Goal: Information Seeking & Learning: Learn about a topic

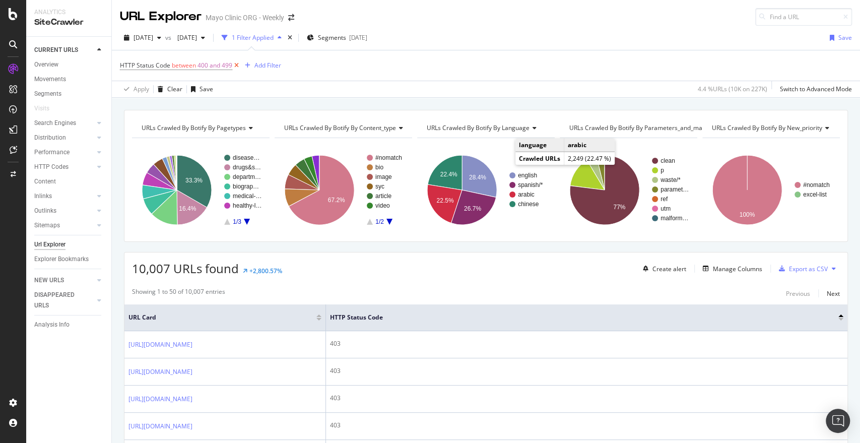
click at [237, 64] on icon at bounding box center [236, 65] width 9 height 10
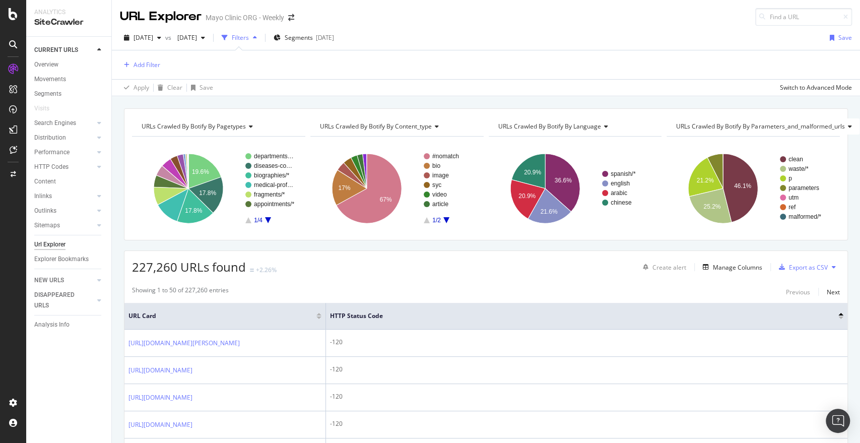
click at [237, 64] on div "Add Filter" at bounding box center [486, 64] width 732 height 29
click at [149, 62] on div "Add Filter" at bounding box center [147, 64] width 27 height 9
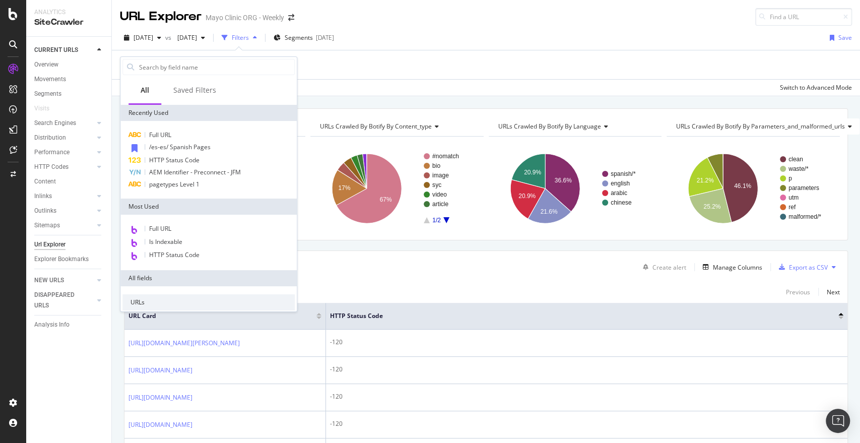
click at [370, 83] on div "Apply Clear Save Switch to Advanced Mode" at bounding box center [486, 87] width 748 height 17
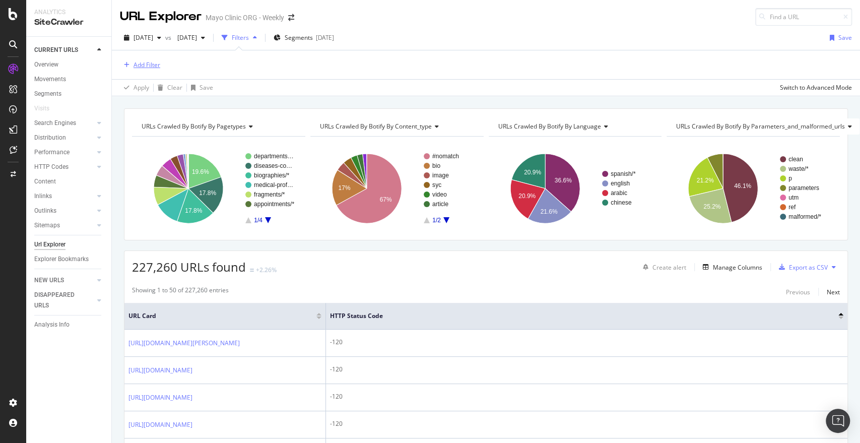
click at [143, 60] on div "Add Filter" at bounding box center [147, 64] width 27 height 9
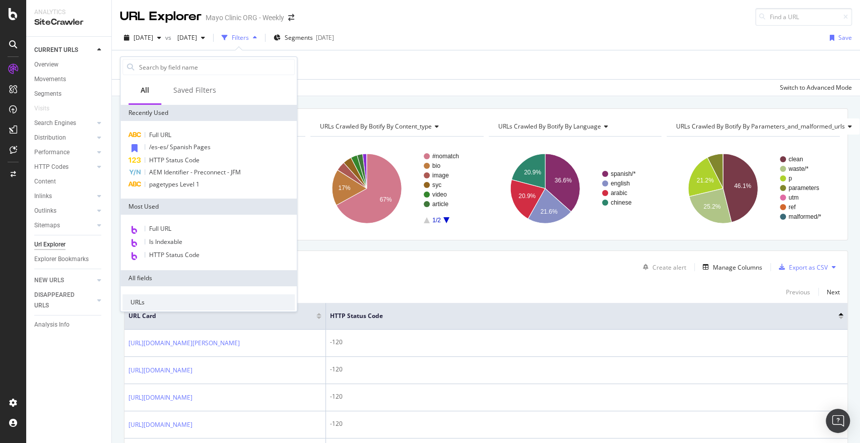
click at [384, 92] on div "Apply Clear Save Switch to Advanced Mode" at bounding box center [486, 87] width 748 height 17
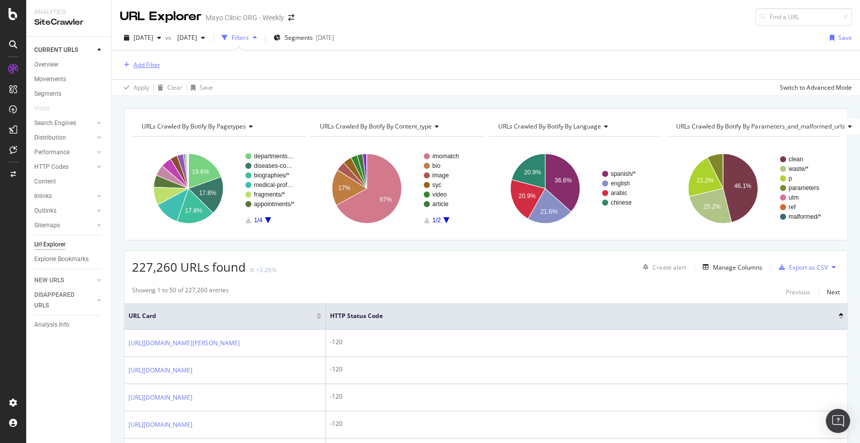
click at [145, 69] on div "Add Filter" at bounding box center [147, 64] width 27 height 9
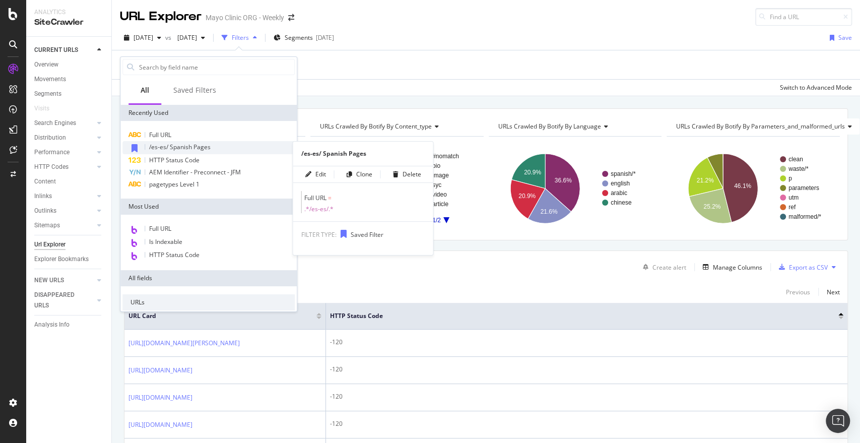
click at [192, 142] on div "/es-es/ Spanish Pages" at bounding box center [208, 147] width 172 height 13
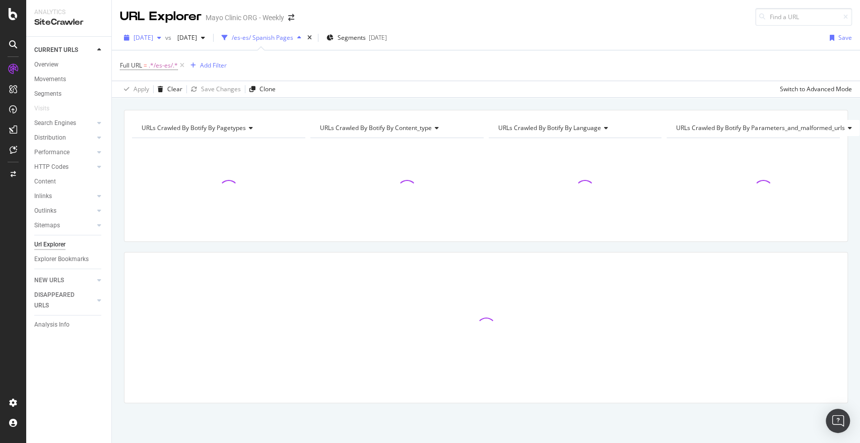
click at [153, 41] on span "2025 Jul. 30th" at bounding box center [144, 37] width 20 height 9
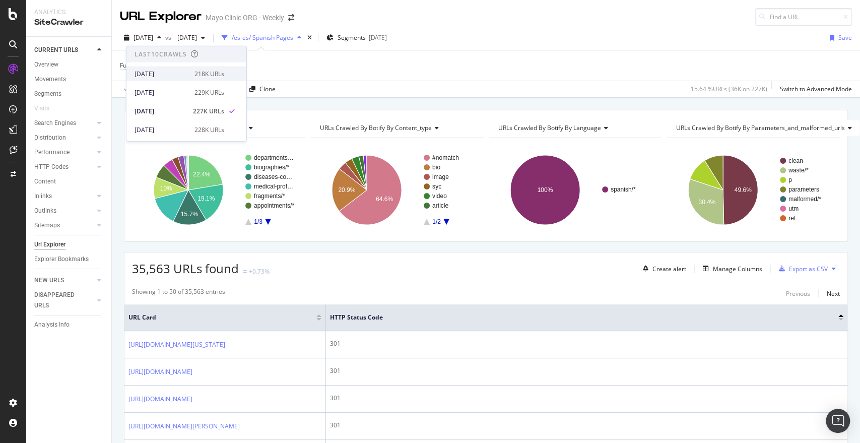
click at [198, 79] on div "2025 Aug. 13th 218K URLs" at bounding box center [186, 74] width 120 height 15
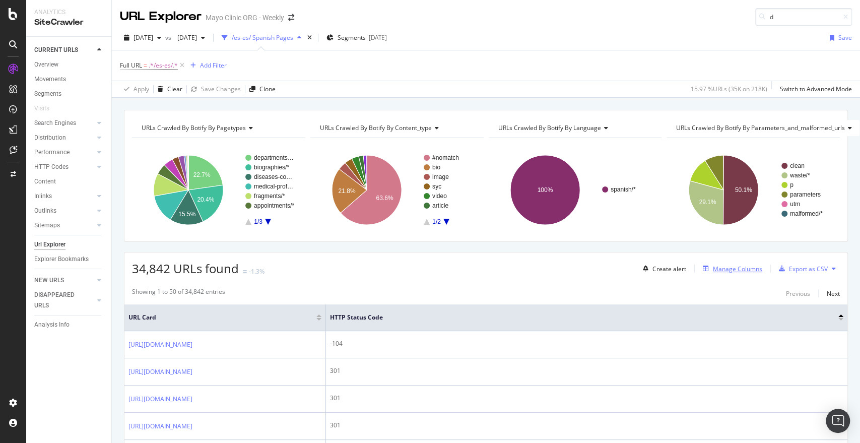
type input "d"
click at [746, 265] on div "Manage Columns" at bounding box center [737, 269] width 49 height 9
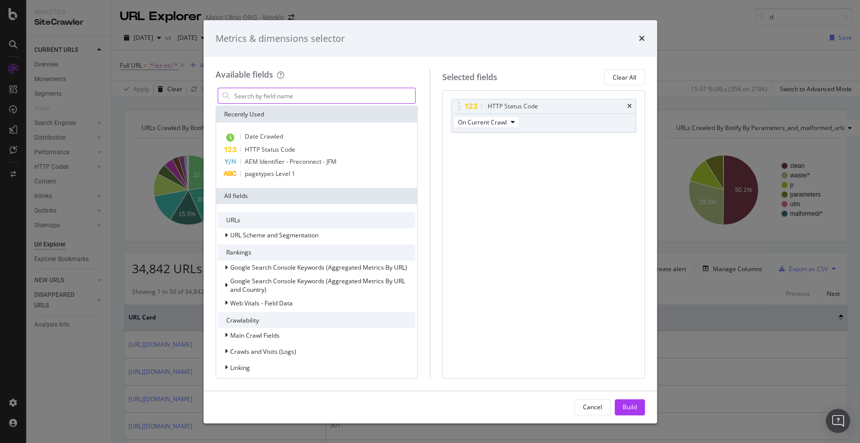
click at [315, 94] on input "modal" at bounding box center [324, 95] width 182 height 15
type input "l"
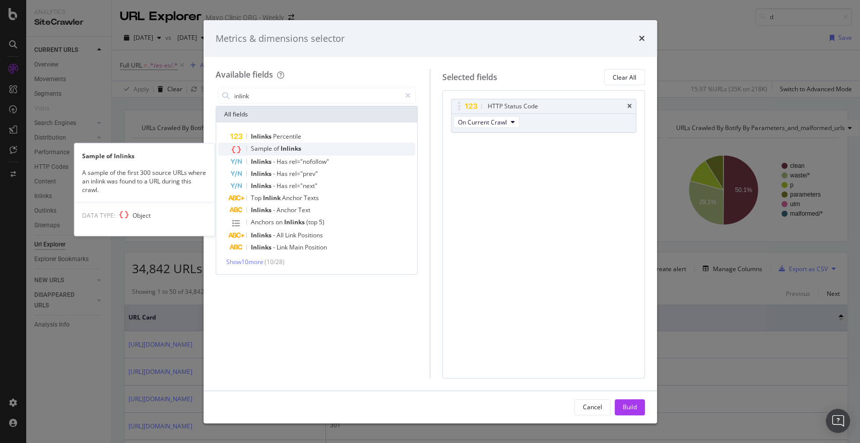
type input "inlink"
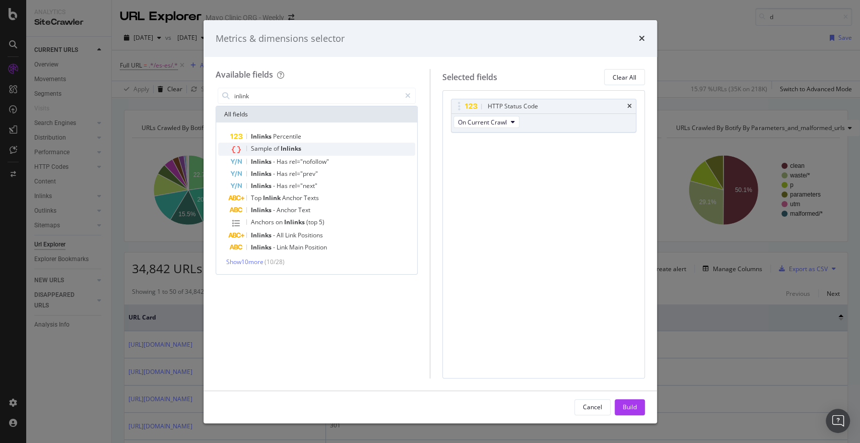
click at [355, 147] on div "Sample of Inlinks" at bounding box center [322, 149] width 185 height 13
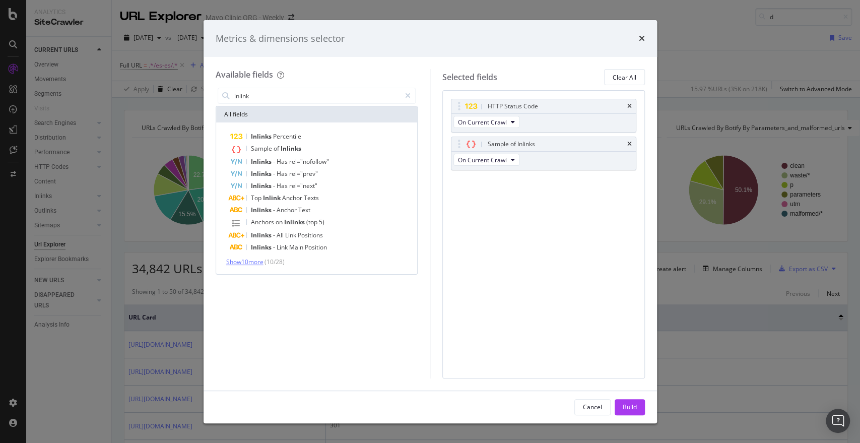
click at [257, 263] on span "Show 10 more" at bounding box center [244, 262] width 37 height 9
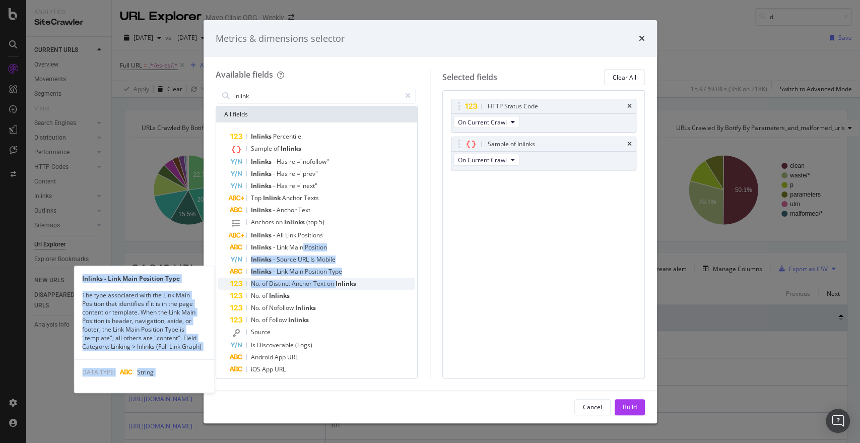
drag, startPoint x: 302, startPoint y: 252, endPoint x: 337, endPoint y: 281, distance: 45.1
click at [337, 281] on div "Inlinks Percentile Sample of Inlinks Inlinks - Has rel="nofollow" Inlinks - Has…" at bounding box center [317, 253] width 198 height 245
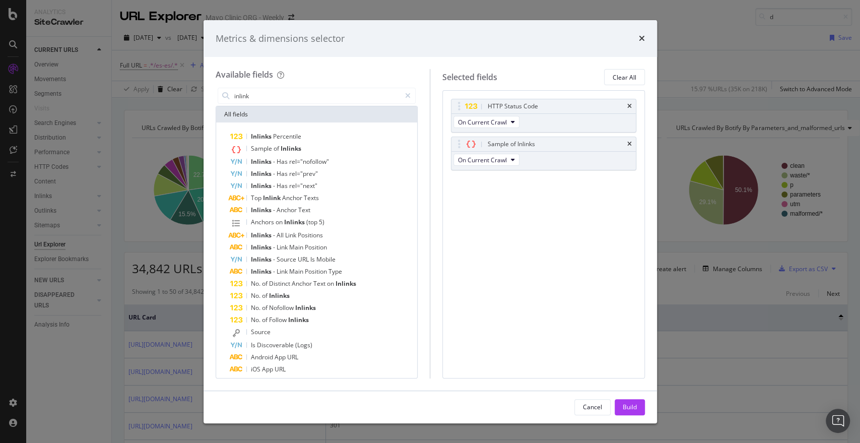
click at [200, 303] on div "Metrics & dimensions selector Available fields inlink All fields Inlinks Percen…" at bounding box center [430, 221] width 860 height 443
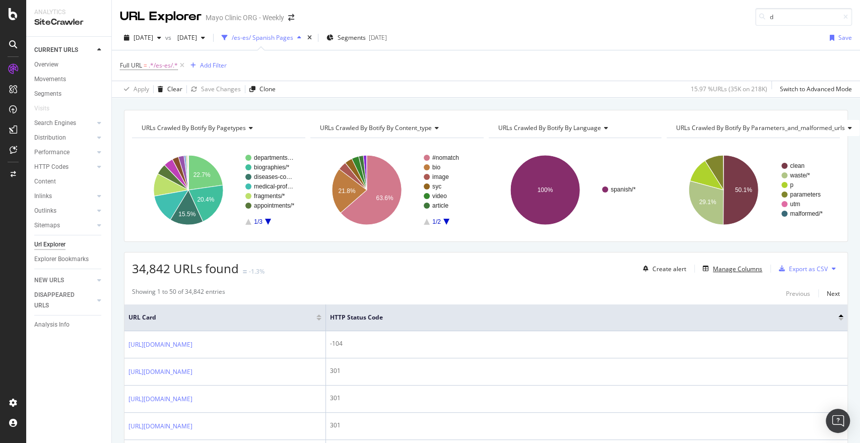
drag, startPoint x: 715, startPoint y: 267, endPoint x: 415, endPoint y: 265, distance: 299.9
click at [415, 265] on div "34,842 URLs found -1.3% Create alert Manage Columns Export as CSV" at bounding box center [485, 264] width 723 height 25
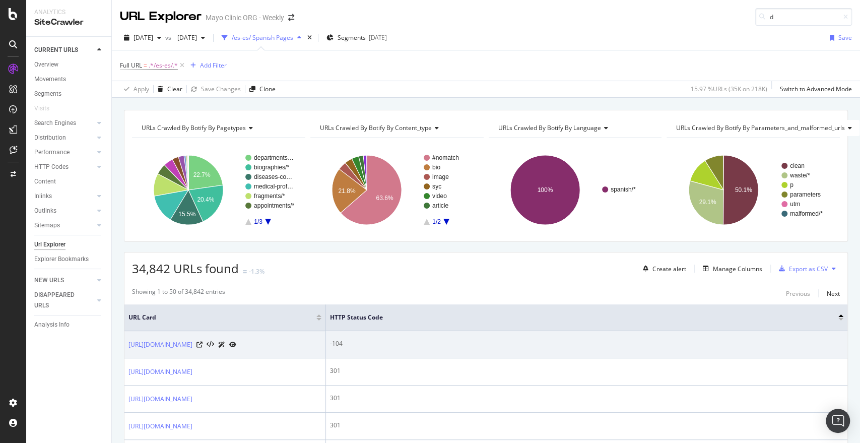
drag, startPoint x: 212, startPoint y: 371, endPoint x: 127, endPoint y: 343, distance: 88.6
click at [127, 343] on td "https://www.mayoclinic.org/es-es/diseases-conditions/personality-disorders/diag…" at bounding box center [225, 344] width 202 height 27
copy link "https://www.mayoclinic.org/es-es/diseases-conditions/personality-disorders/diag…"
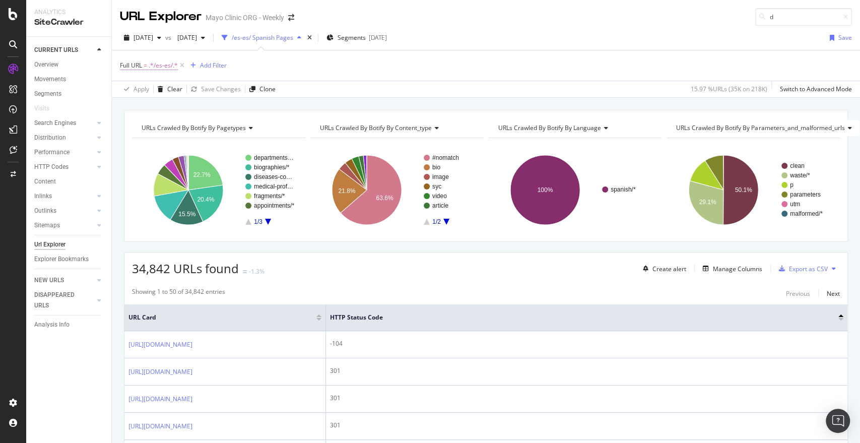
click at [155, 59] on span ".*/es-es/.*" at bounding box center [163, 65] width 29 height 14
click at [162, 107] on input "^.*/es-es/.*$" at bounding box center [176, 107] width 95 height 16
paste input "https://www.mayoclinic.org/es-es/diseases-conditions/personality-disorders/diag…"
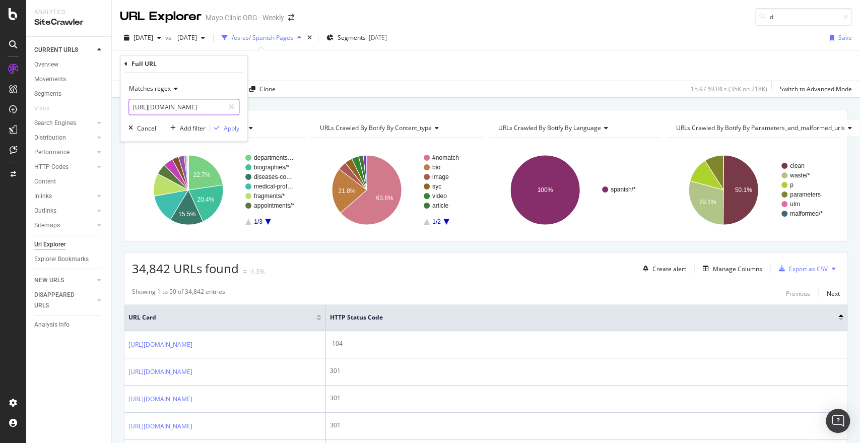
scroll to position [0, 238]
type input "https://www.mayoclinic.org/es-es/diseases-conditions/personality-disorders/diag…"
click at [323, 81] on div "Apply Clear Save Changes Clone 15.97 % URLs ( 35K on 218K ) Switch to Advanced …" at bounding box center [486, 89] width 748 height 17
click at [215, 60] on div "Add Filter" at bounding box center [206, 65] width 40 height 11
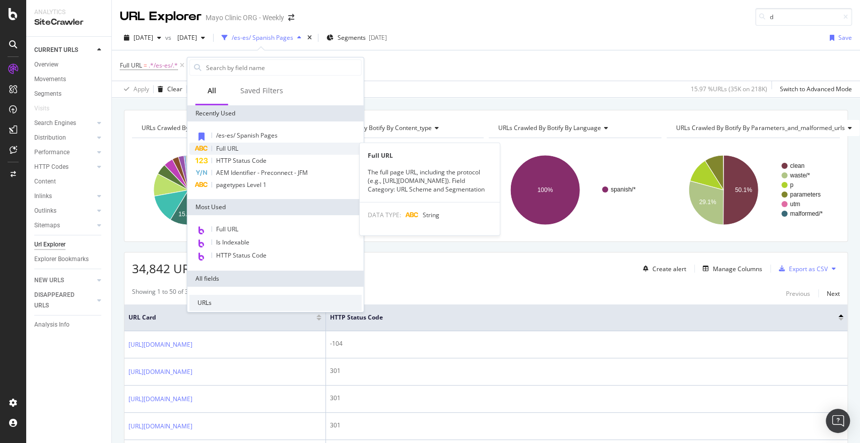
click at [248, 146] on div "Full URL" at bounding box center [275, 149] width 172 height 12
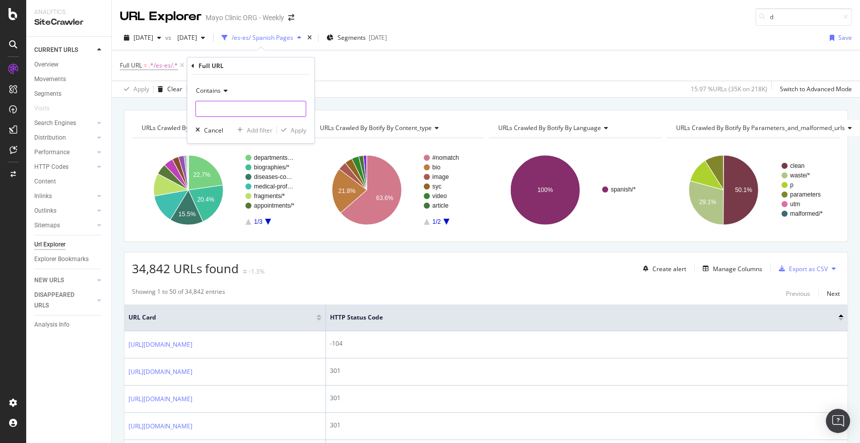
click at [234, 107] on input "text" at bounding box center [251, 109] width 110 height 16
paste input "https://www.mayoclinic.org/es-es/diseases-conditions/personality-disorders/diag…"
type input "https://www.mayoclinic.org/es-es/diseases-conditions/personality-disorders/diag…"
click at [300, 131] on div "Apply" at bounding box center [299, 129] width 16 height 9
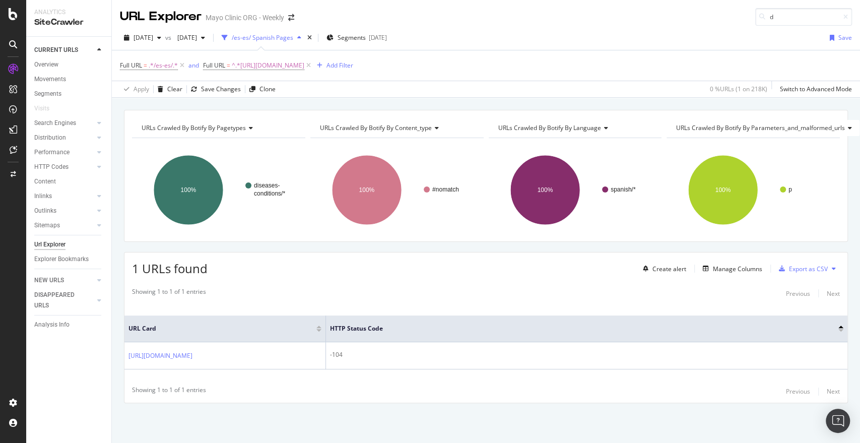
scroll to position [4, 0]
click at [730, 265] on div "Manage Columns" at bounding box center [737, 269] width 49 height 9
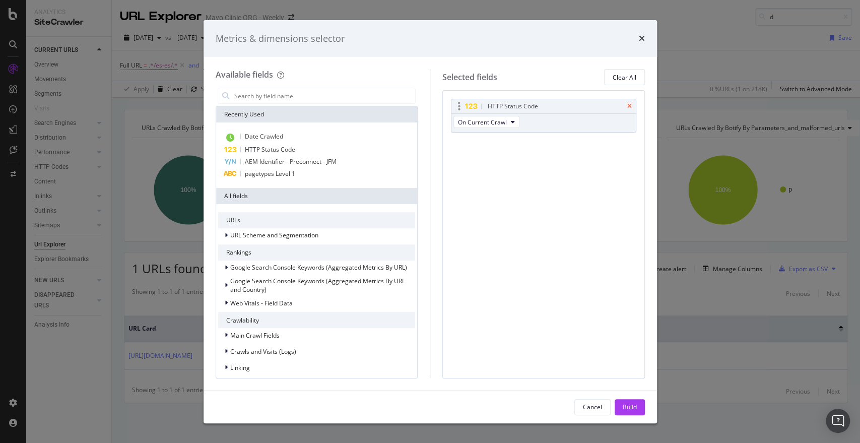
click at [631, 103] on icon "times" at bounding box center [629, 106] width 5 height 6
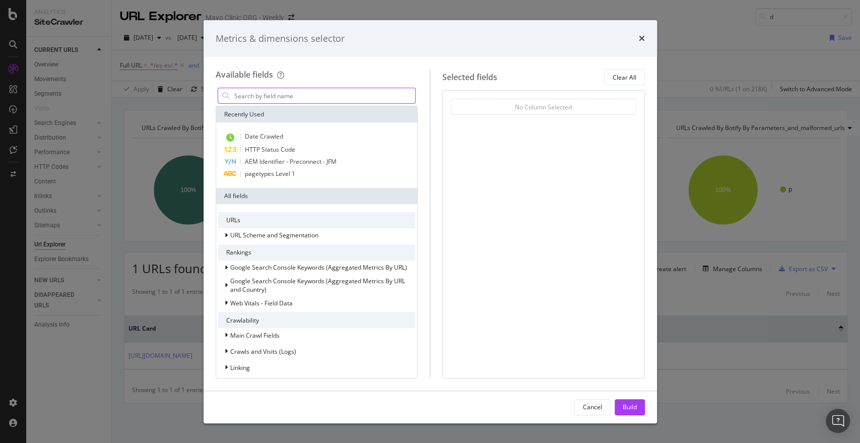
click at [272, 88] on input "modal" at bounding box center [324, 95] width 182 height 15
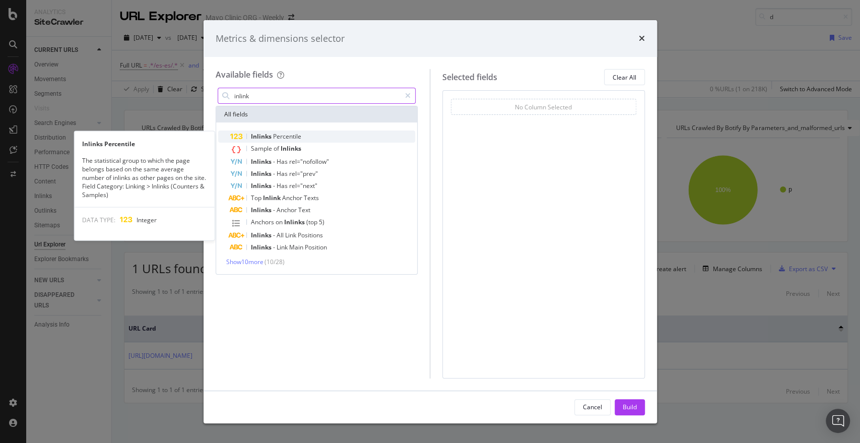
type input "inlink"
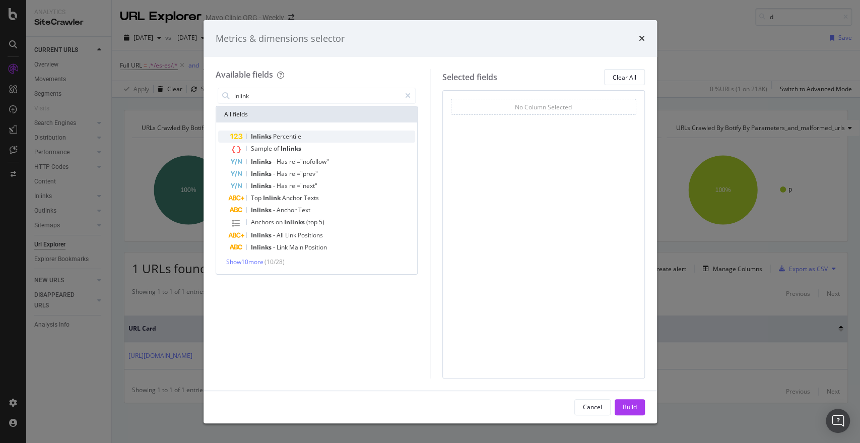
click at [285, 139] on span "Percentile" at bounding box center [287, 136] width 28 height 9
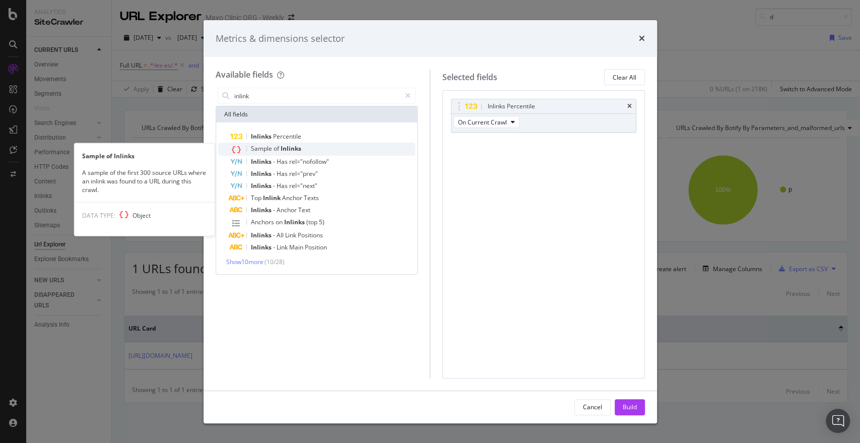
click at [292, 150] on span "Inlinks" at bounding box center [291, 148] width 21 height 9
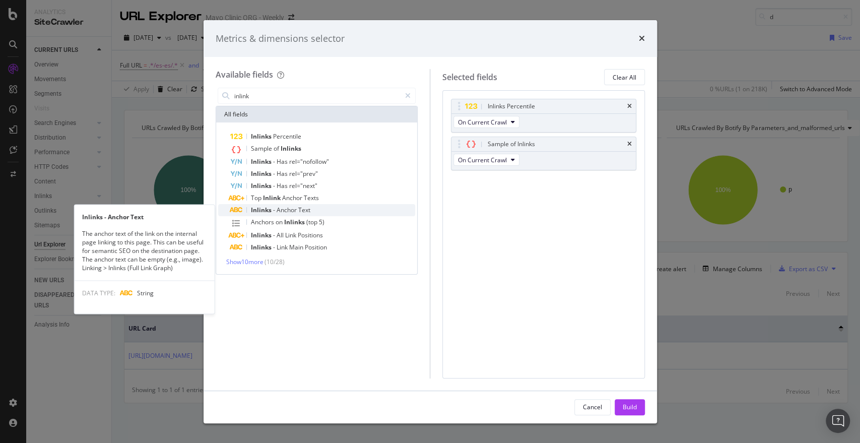
click at [288, 213] on span "Anchor" at bounding box center [288, 210] width 22 height 9
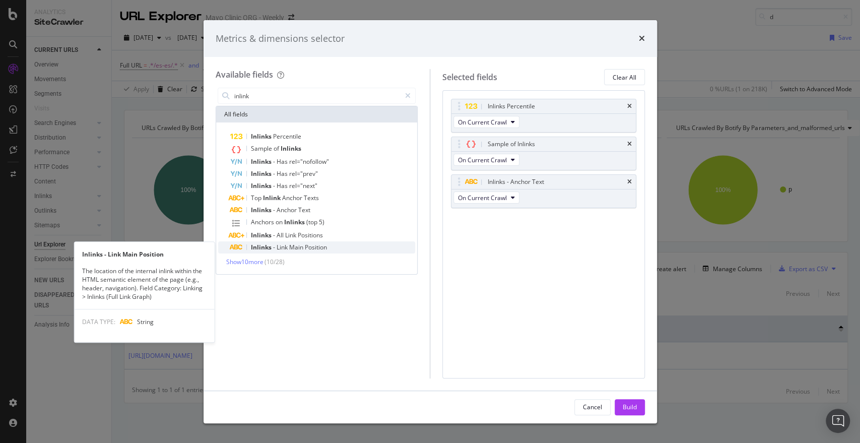
click at [284, 247] on span "Link" at bounding box center [283, 247] width 13 height 9
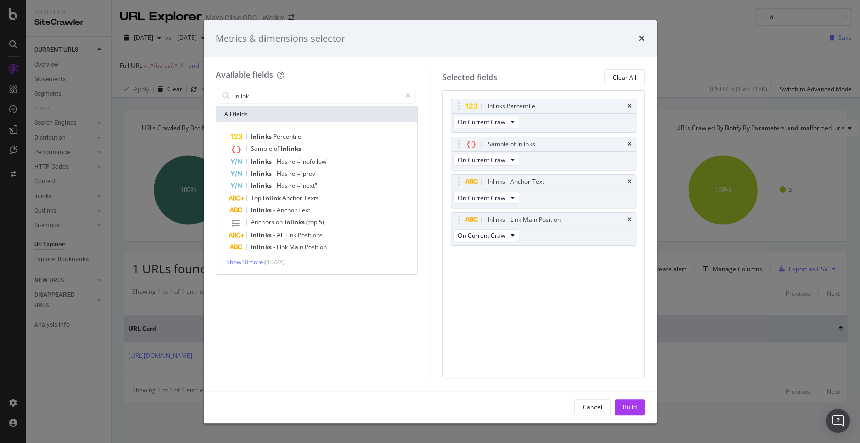
click at [274, 262] on span "( 10 / 28 )" at bounding box center [275, 262] width 20 height 9
click at [256, 263] on span "Show 10 more" at bounding box center [244, 262] width 37 height 9
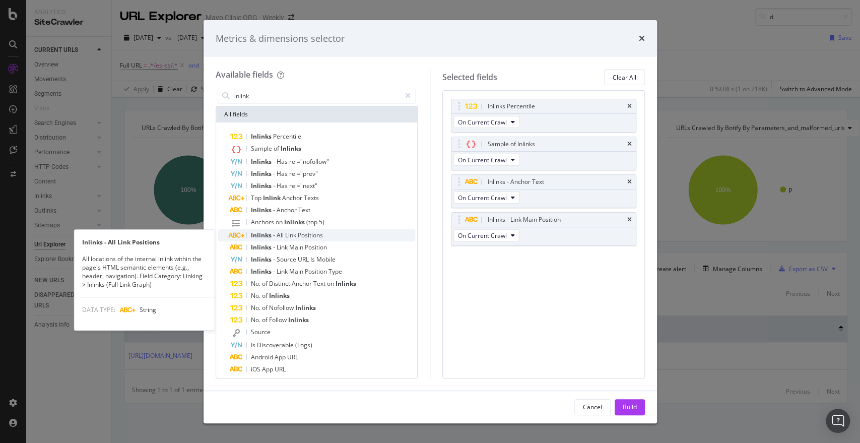
click at [280, 233] on span "All" at bounding box center [281, 235] width 9 height 9
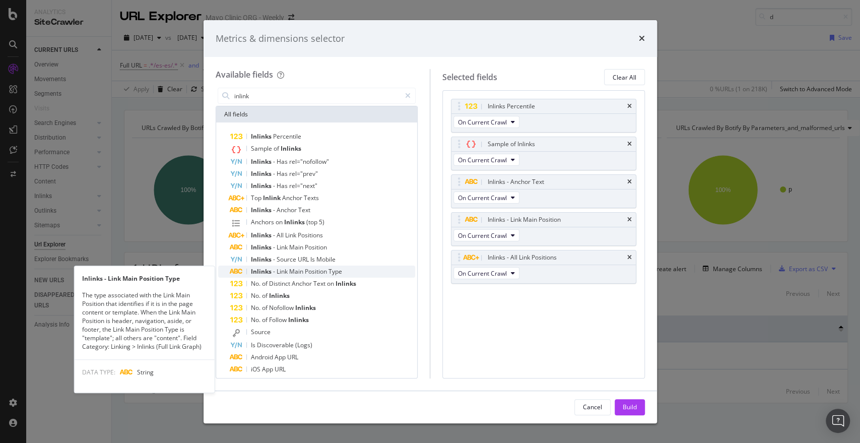
click at [294, 269] on span "Main" at bounding box center [297, 271] width 16 height 9
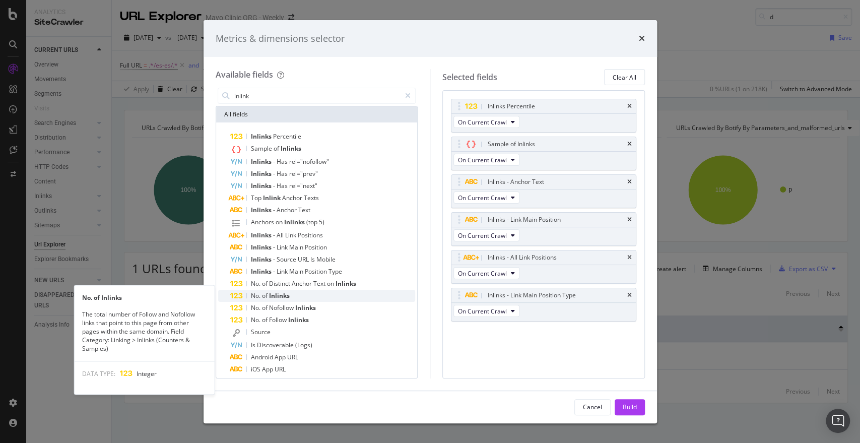
scroll to position [18, 0]
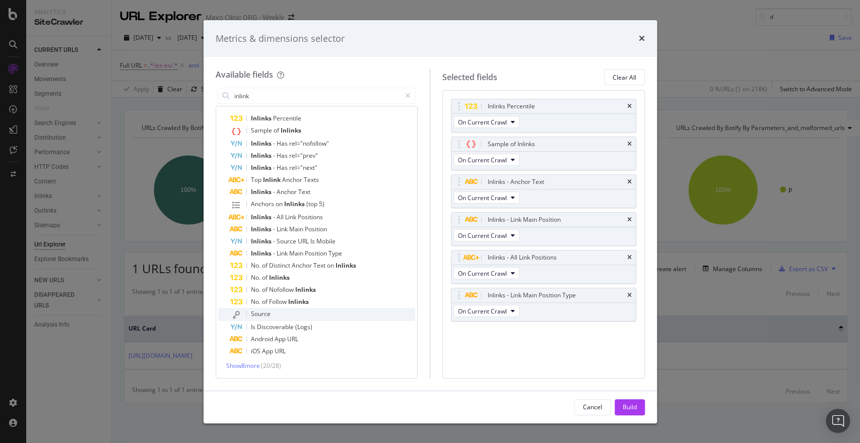
click at [278, 314] on div "Source" at bounding box center [322, 314] width 185 height 13
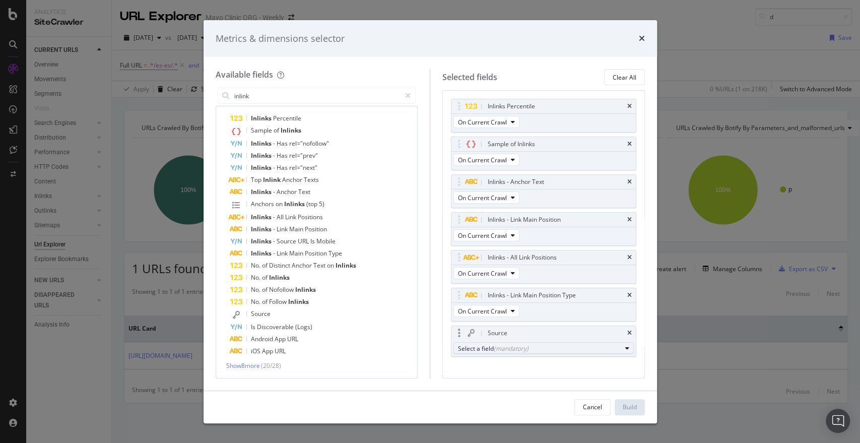
click at [530, 351] on div "Select a field (mandatory)" at bounding box center [539, 348] width 163 height 9
click at [468, 362] on div "Inlinks Percentile On Current Crawl Sample of Inlinks On Current Crawl Inlinks …" at bounding box center [543, 239] width 185 height 280
click at [617, 333] on div "Source" at bounding box center [544, 333] width 184 height 14
click at [627, 332] on icon "times" at bounding box center [629, 333] width 5 height 6
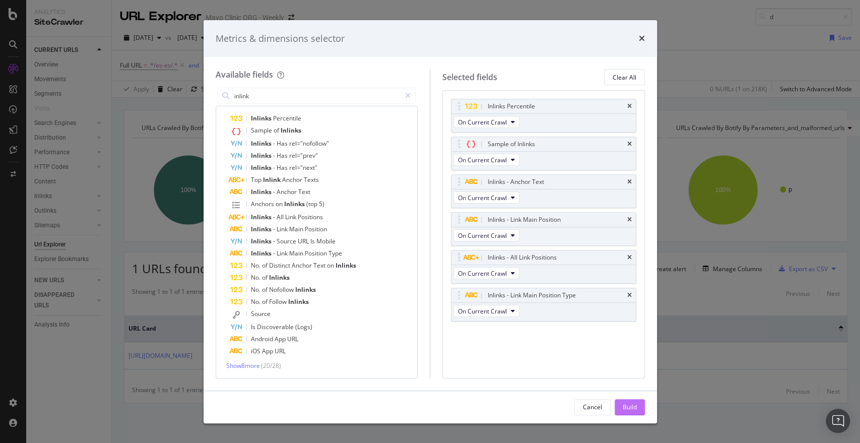
click at [632, 409] on div "Build" at bounding box center [630, 407] width 14 height 9
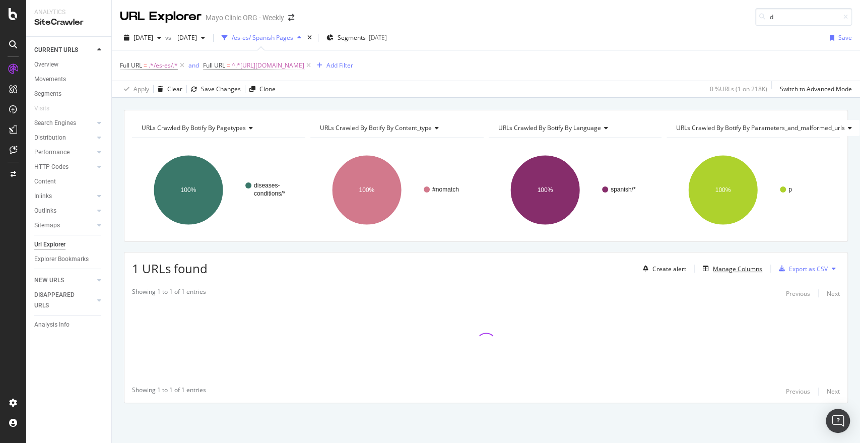
scroll to position [4, 0]
drag, startPoint x: 464, startPoint y: 145, endPoint x: 496, endPoint y: 62, distance: 89.2
click at [496, 62] on div "URL Explorer Mayo Clinic ORG - Weekly d 2025 Aug. 13th vs 2025 Jun. 25th /es-es…" at bounding box center [486, 221] width 748 height 443
click at [467, 113] on div "URLs Crawled By Botify By pagetypes Chart (by Value) Table Expand Export as CSV…" at bounding box center [486, 176] width 724 height 132
click at [427, 102] on div "URLs Crawled By Botify By pagetypes Chart (by Value) Table Expand Export as CSV…" at bounding box center [486, 110] width 748 height 24
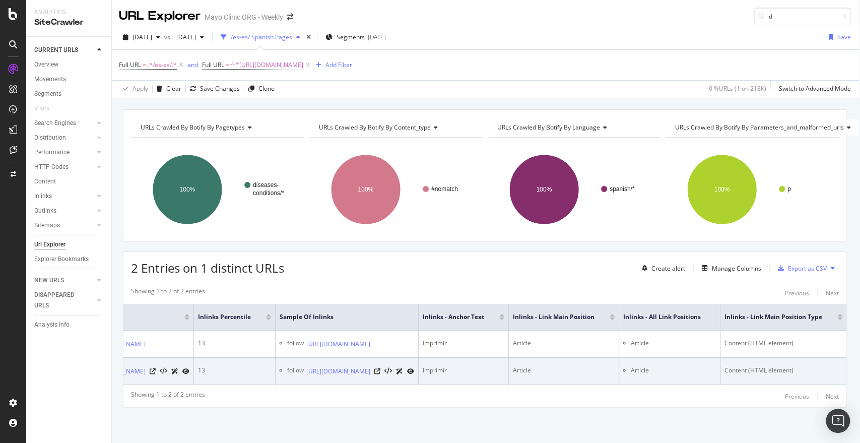
scroll to position [0, 0]
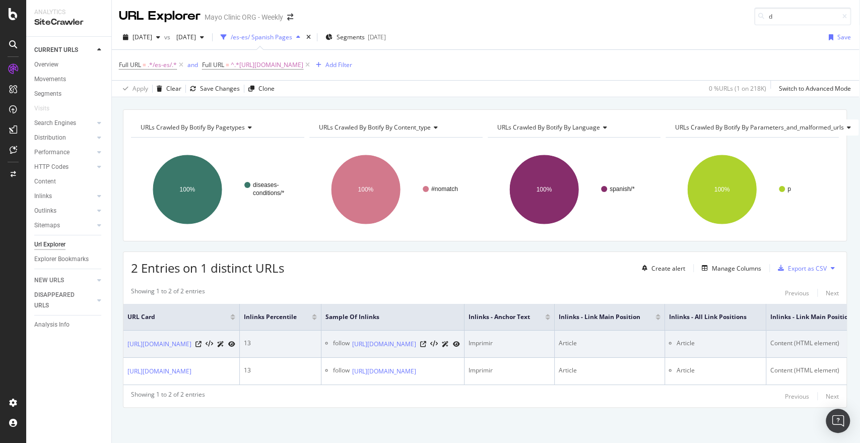
click at [460, 341] on icon at bounding box center [456, 344] width 7 height 6
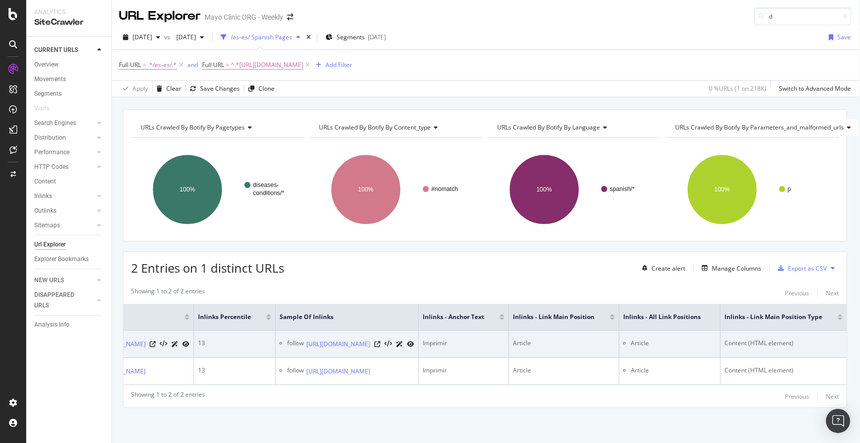
scroll to position [0, 295]
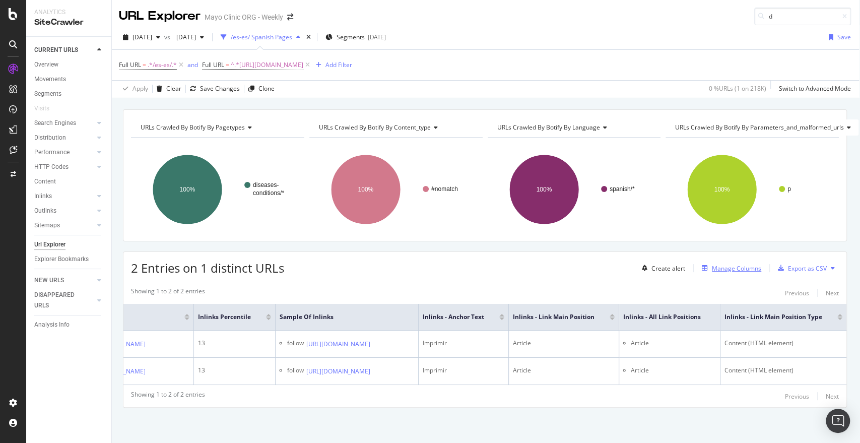
click at [737, 263] on div "Manage Columns" at bounding box center [729, 268] width 63 height 11
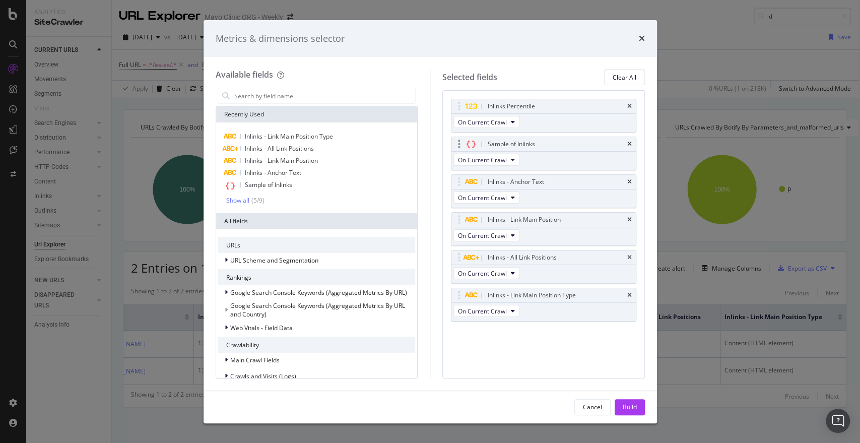
click at [633, 144] on div "Sample of Inlinks" at bounding box center [544, 144] width 184 height 14
click at [627, 143] on icon "times" at bounding box center [629, 144] width 5 height 6
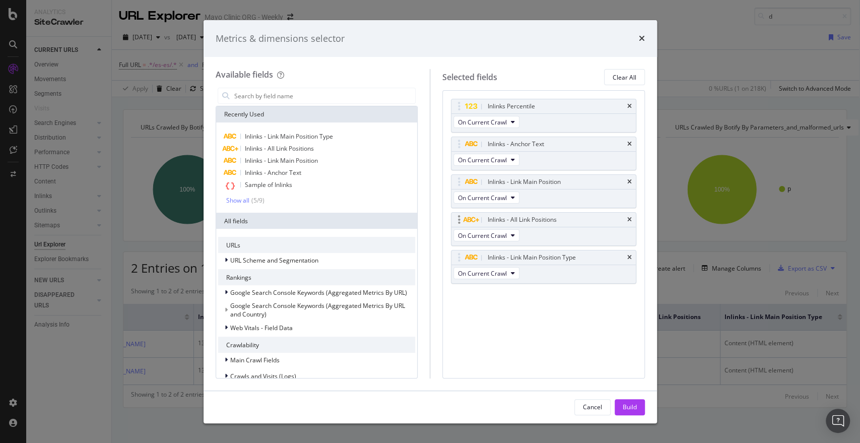
click at [632, 218] on div "Inlinks - All Link Positions" at bounding box center [544, 220] width 184 height 14
click at [630, 218] on icon "times" at bounding box center [629, 220] width 5 height 6
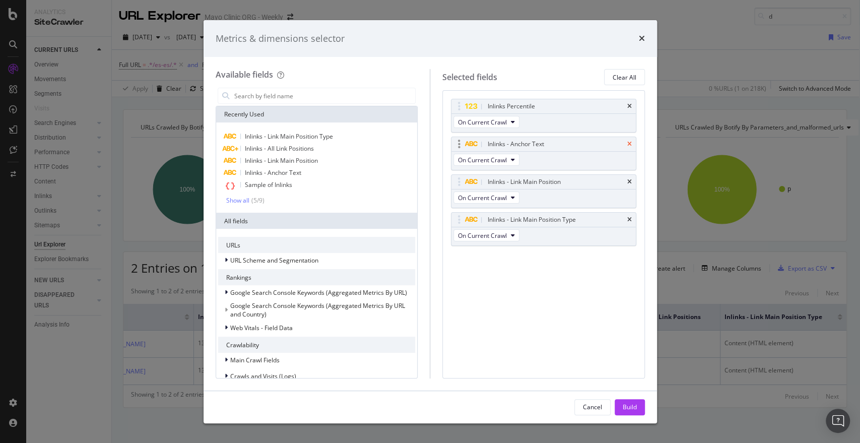
click at [631, 142] on icon "times" at bounding box center [629, 144] width 5 height 6
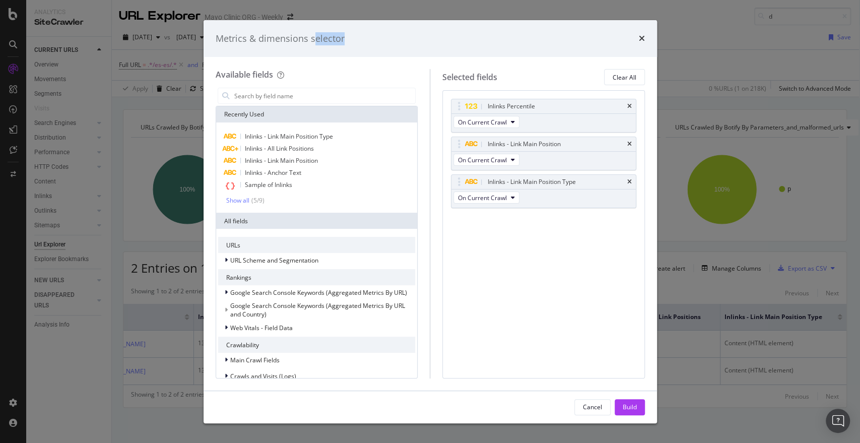
drag, startPoint x: 506, startPoint y: 23, endPoint x: 311, endPoint y: 53, distance: 197.4
click at [311, 53] on div "Metrics & dimensions selector" at bounding box center [431, 38] width 454 height 37
drag, startPoint x: 609, startPoint y: 401, endPoint x: 581, endPoint y: 243, distance: 159.8
click at [581, 243] on div "Metrics & dimensions selector Available fields Recently Used Inlinks - Link Mai…" at bounding box center [431, 221] width 454 height 403
click at [643, 41] on icon "times" at bounding box center [642, 38] width 6 height 8
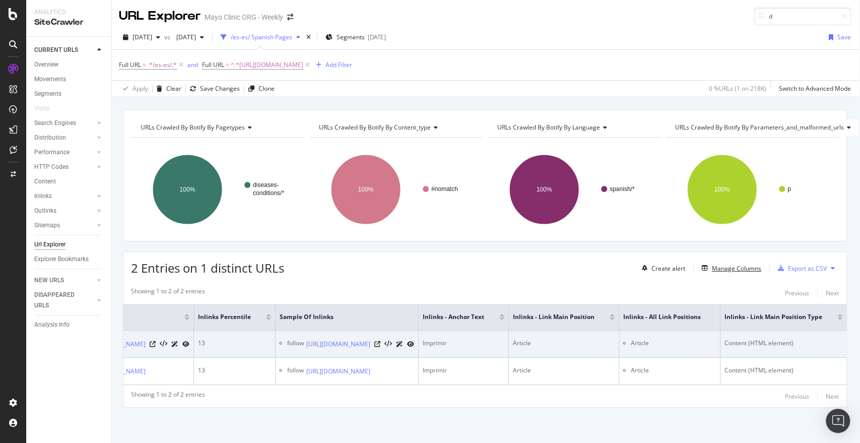
scroll to position [0, 177]
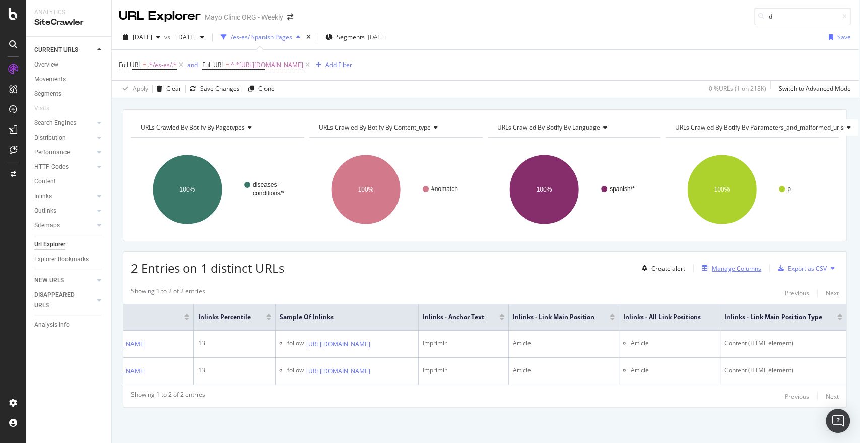
click at [720, 264] on div "Manage Columns" at bounding box center [736, 268] width 49 height 9
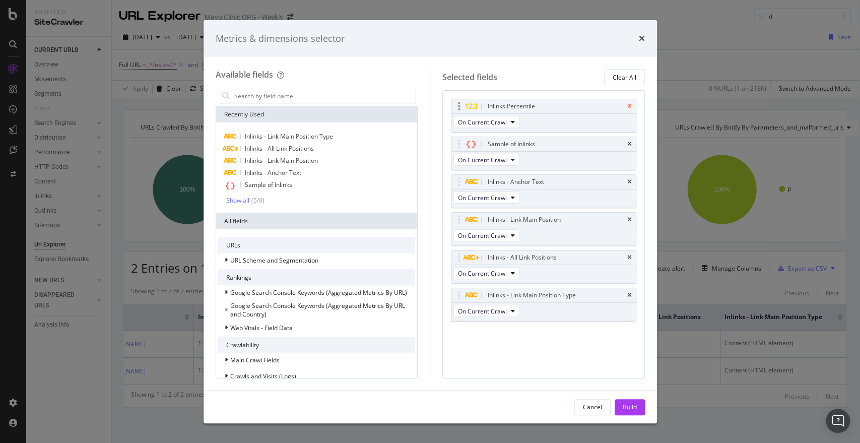
click at [628, 105] on icon "times" at bounding box center [629, 106] width 5 height 6
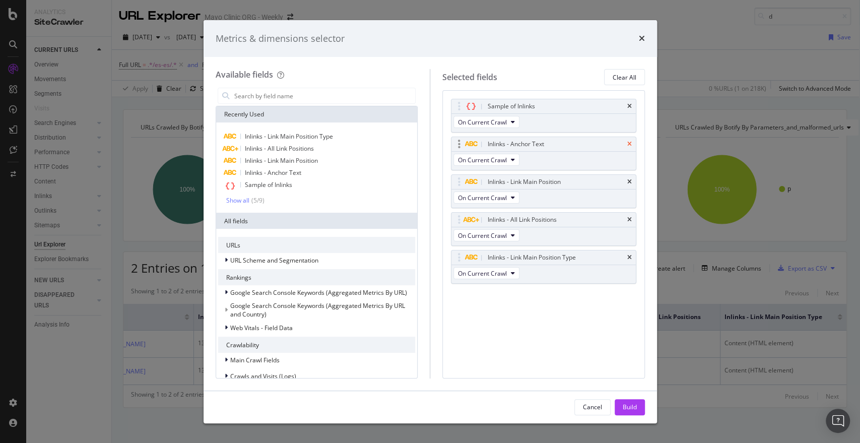
click at [628, 144] on icon "times" at bounding box center [629, 144] width 5 height 6
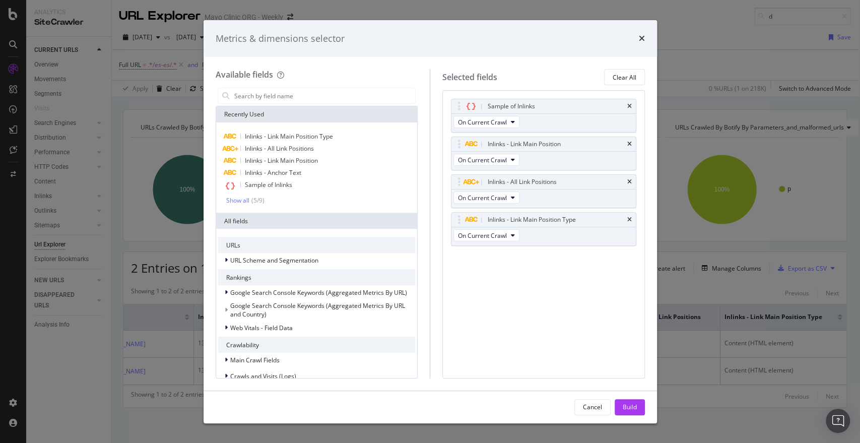
click at [628, 144] on icon "times" at bounding box center [629, 144] width 5 height 6
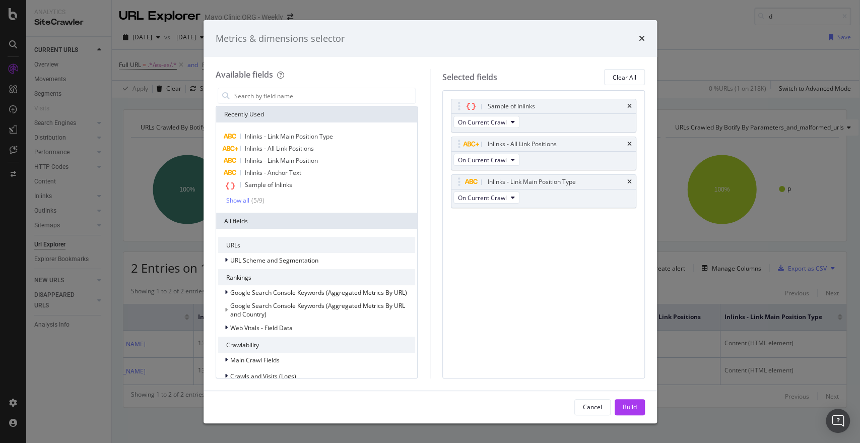
click at [628, 144] on icon "times" at bounding box center [629, 144] width 5 height 6
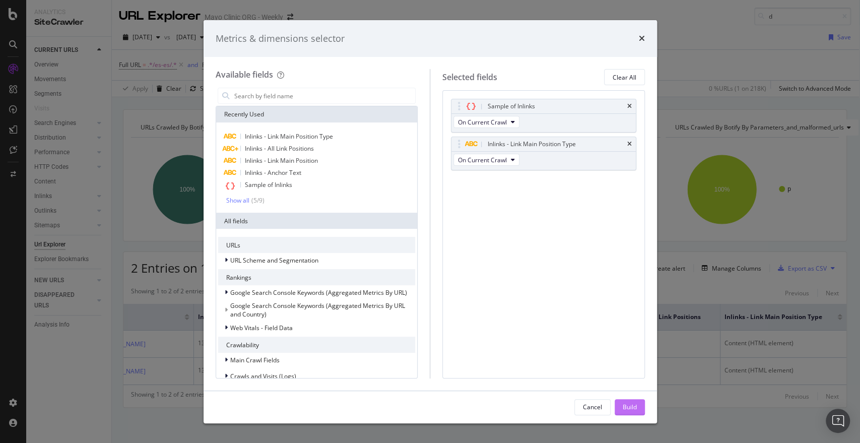
click at [628, 405] on div "Build" at bounding box center [630, 407] width 14 height 9
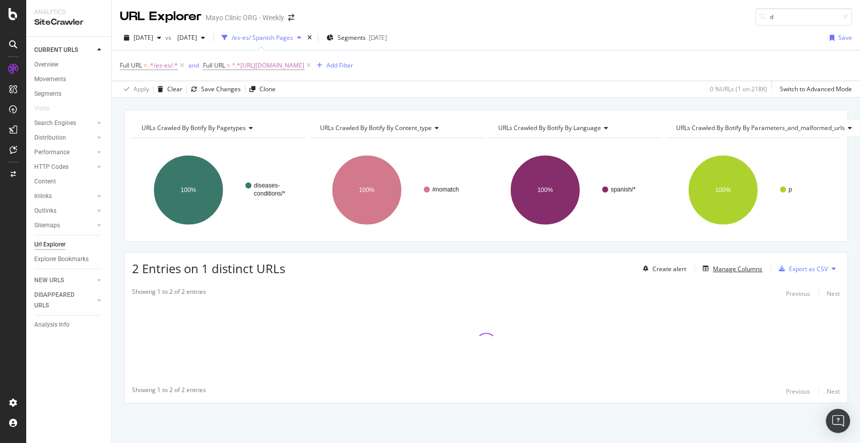
scroll to position [4, 0]
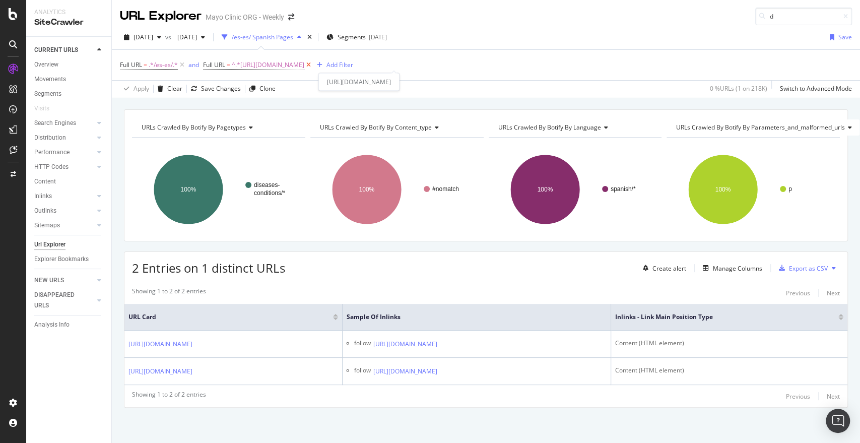
click at [313, 60] on icon at bounding box center [308, 65] width 9 height 10
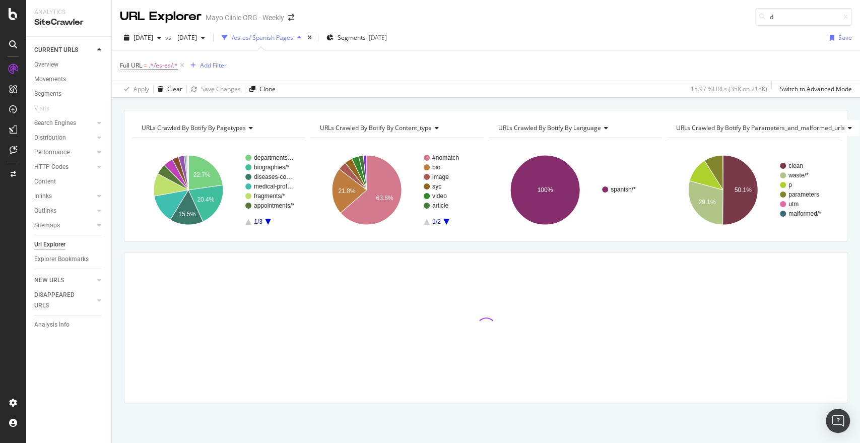
click at [565, 16] on div "URL Explorer Mayo Clinic ORG - Weekly d" at bounding box center [486, 13] width 748 height 26
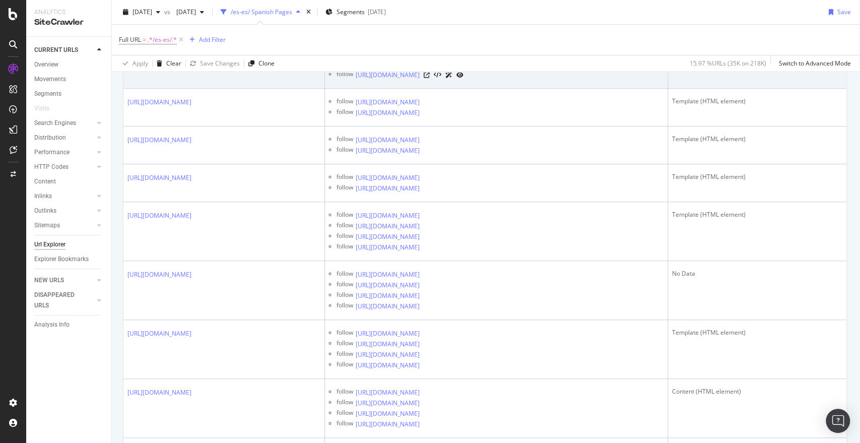
scroll to position [281, 3]
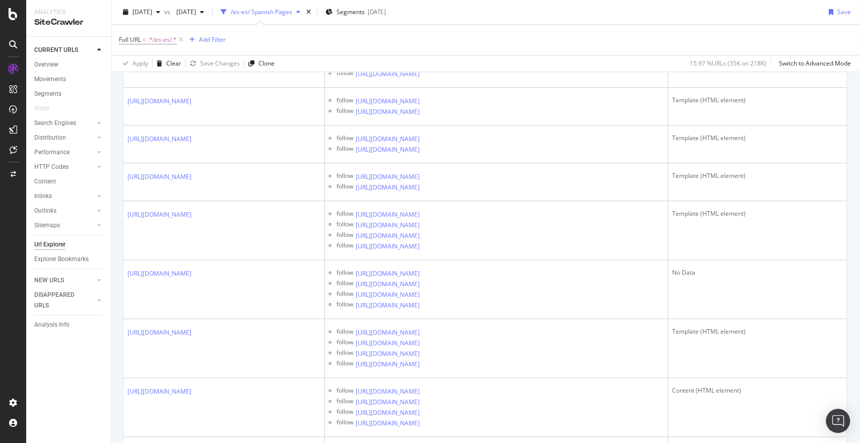
click at [775, 16] on div "2025 Aug. 13th vs 2025 Jun. 25th /es-es/ Spanish Pages Segments 2025-08-07 Save" at bounding box center [485, 14] width 748 height 20
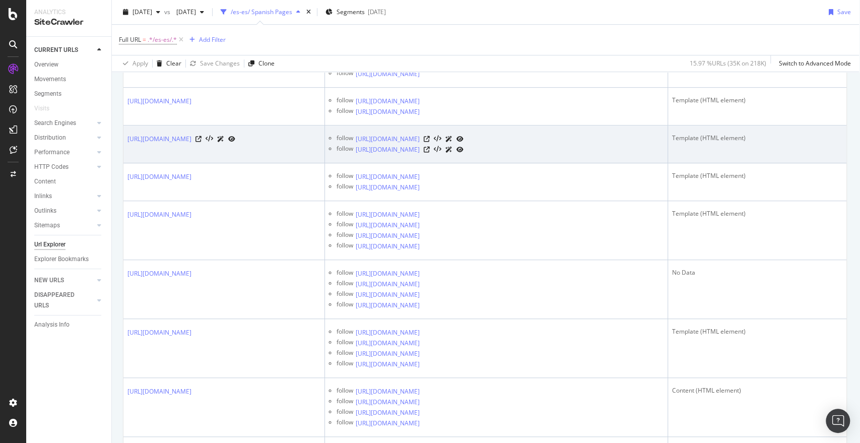
scroll to position [76, 3]
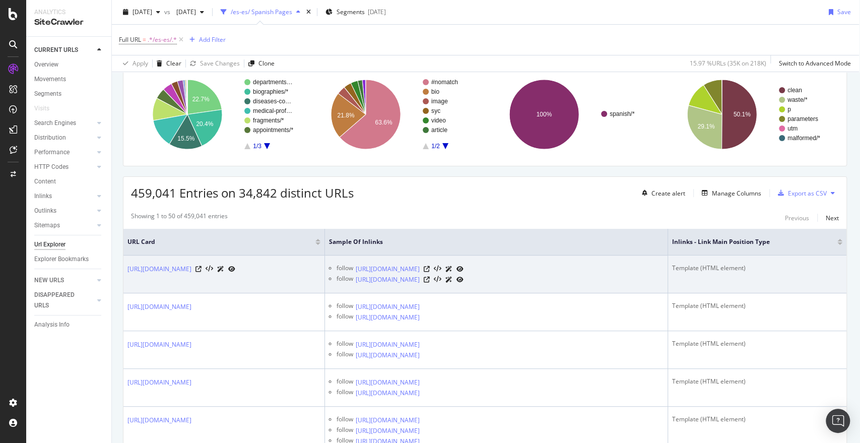
click at [464, 266] on icon at bounding box center [460, 269] width 7 height 6
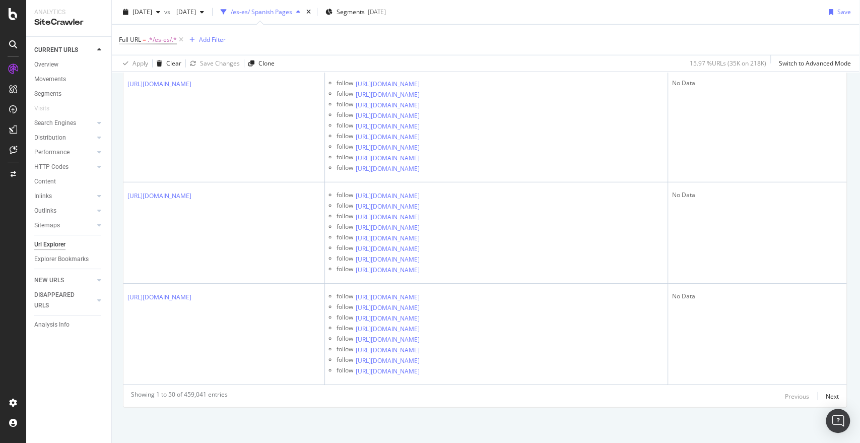
scroll to position [5327, 3]
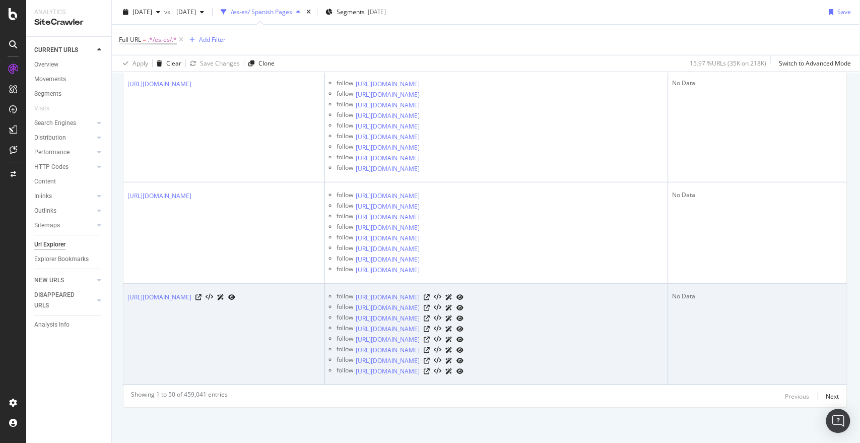
click at [464, 292] on link at bounding box center [460, 297] width 7 height 11
click at [235, 294] on icon at bounding box center [231, 297] width 7 height 6
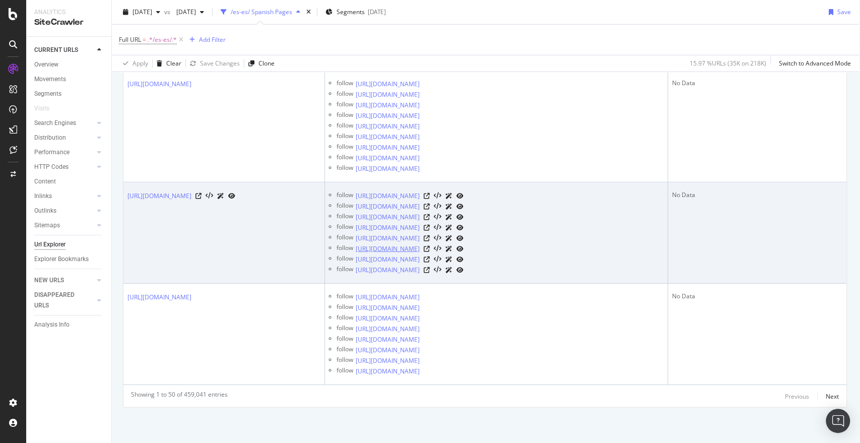
scroll to position [5110, 3]
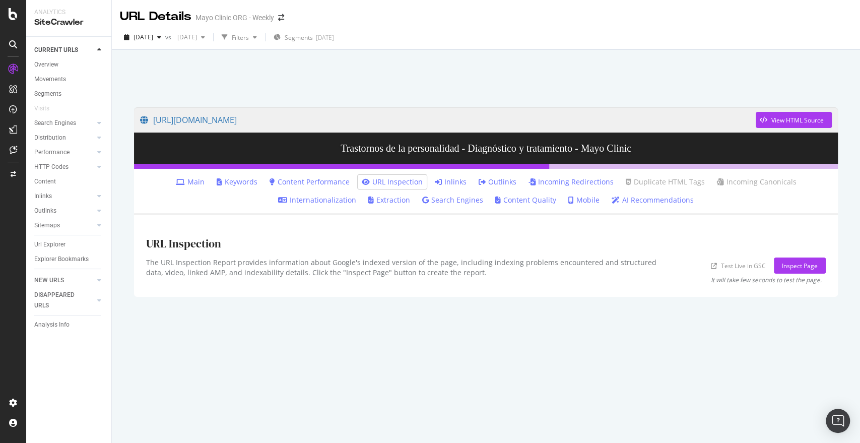
click at [504, 180] on link "Outlinks" at bounding box center [498, 182] width 38 height 10
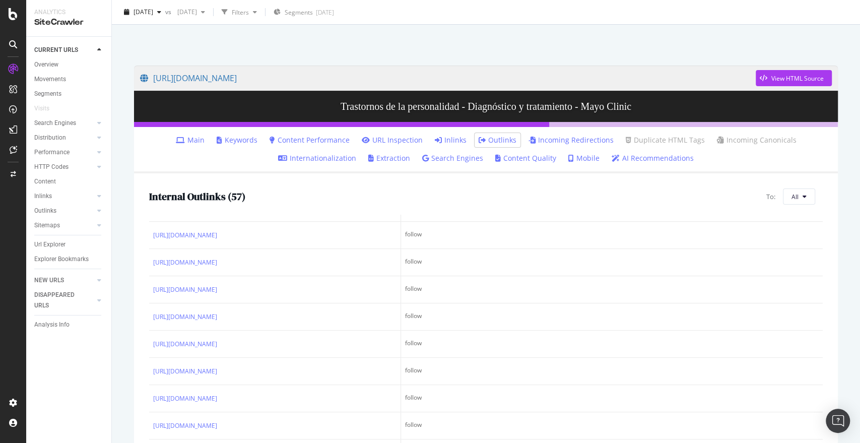
scroll to position [78, 0]
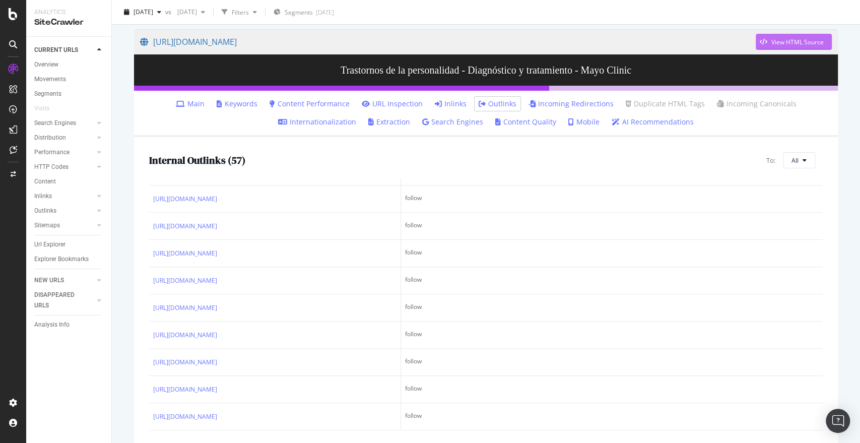
click at [782, 41] on div "View HTML Source" at bounding box center [798, 42] width 52 height 9
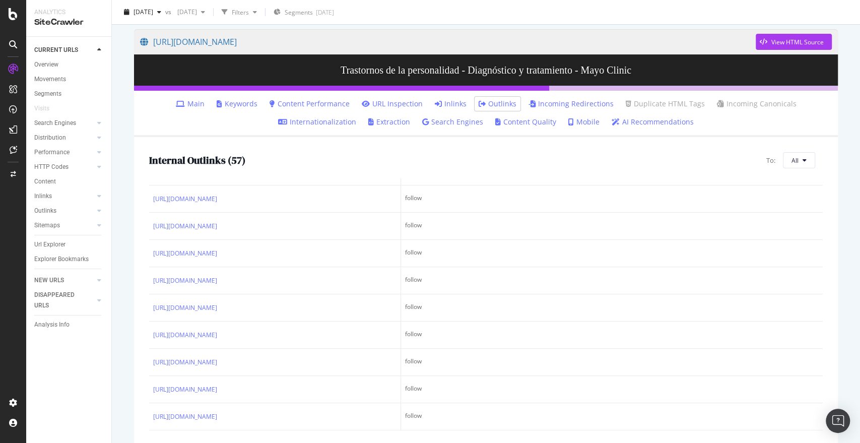
scroll to position [0, 0]
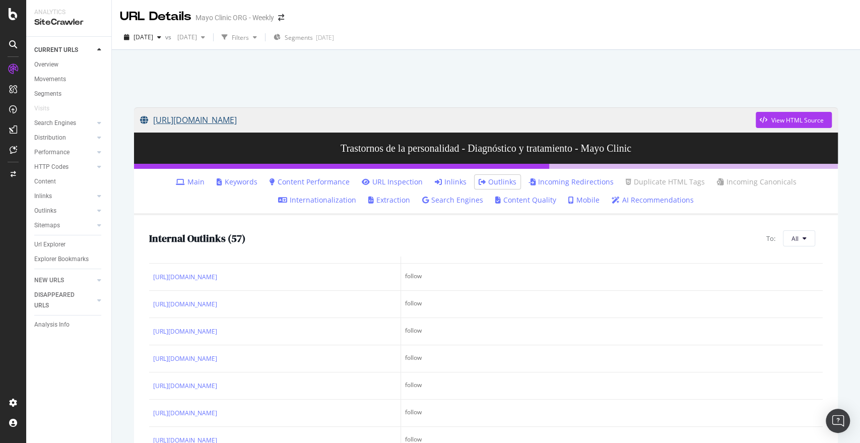
click at [481, 118] on link "[URL][DOMAIN_NAME]" at bounding box center [448, 119] width 616 height 25
click at [762, 114] on div "View HTML Source" at bounding box center [790, 119] width 68 height 15
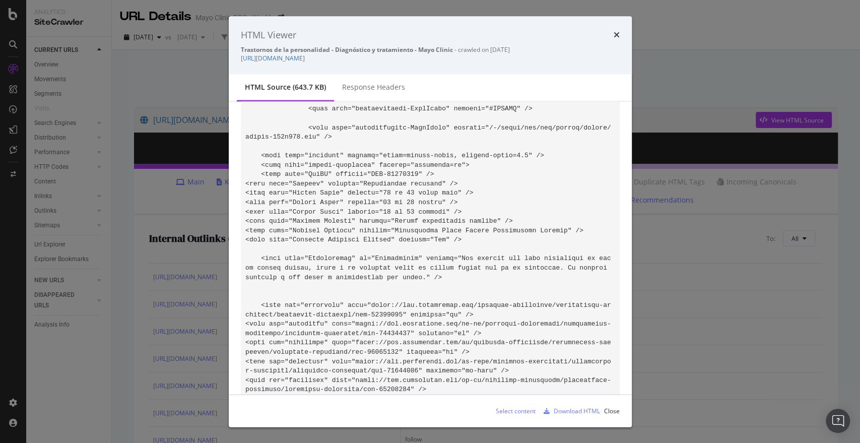
scroll to position [157, 0]
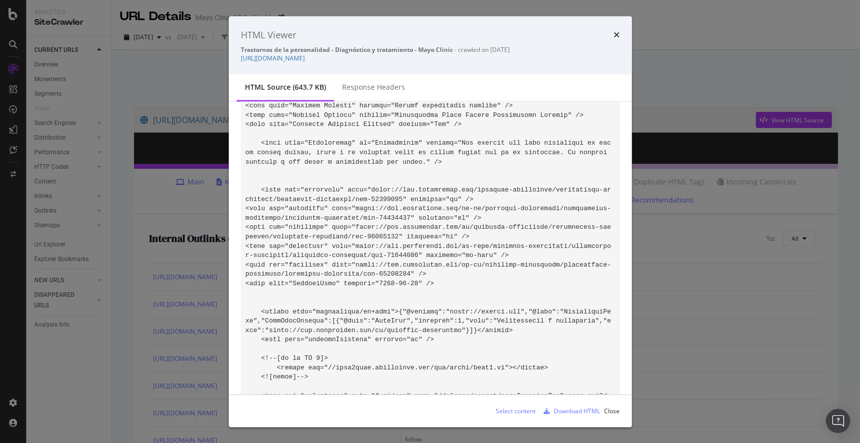
scroll to position [270, 0]
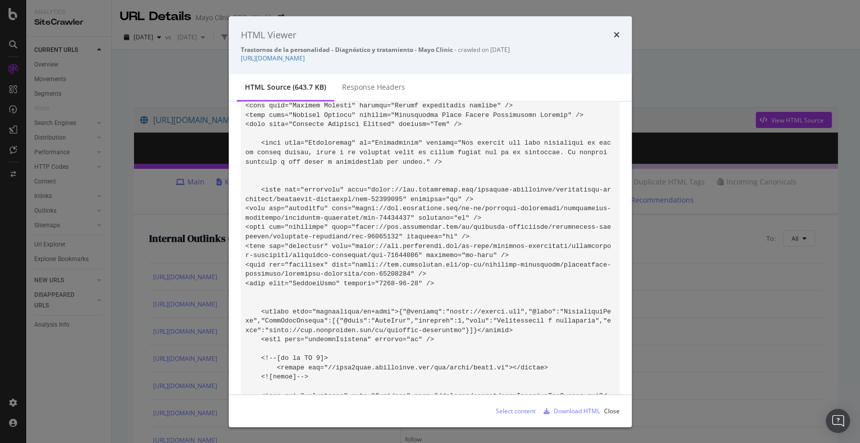
click at [615, 43] on div "HTML Viewer Trastornos de la personalidad - Diagnóstico y tratamiento - Mayo Cl…" at bounding box center [430, 45] width 403 height 58
click at [617, 18] on div "HTML Viewer Trastornos de la personalidad - Diagnóstico y tratamiento - Mayo Cl…" at bounding box center [430, 45] width 403 height 58
click at [617, 36] on icon "times" at bounding box center [617, 35] width 6 height 8
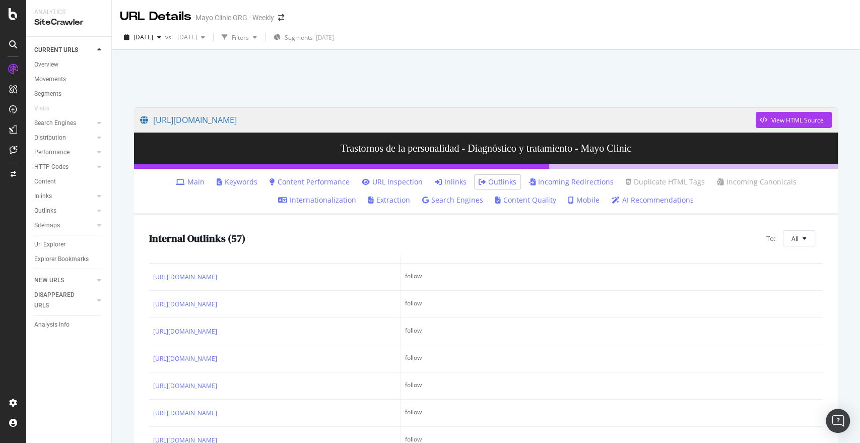
scroll to position [1178, 0]
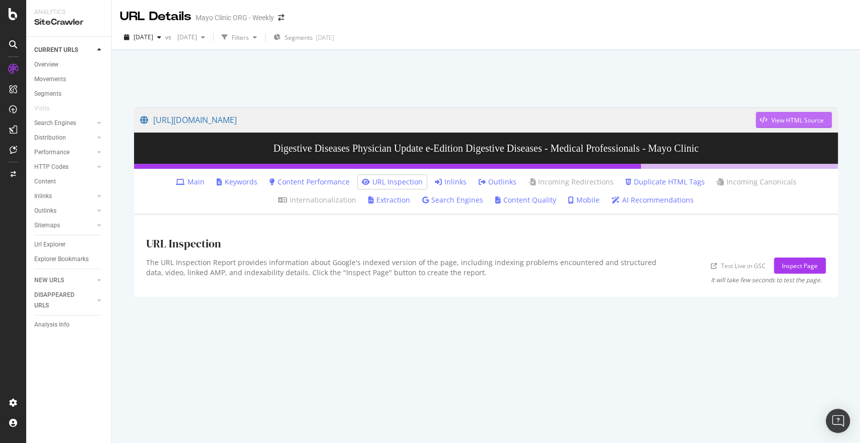
click at [790, 114] on div "View HTML Source" at bounding box center [790, 119] width 68 height 15
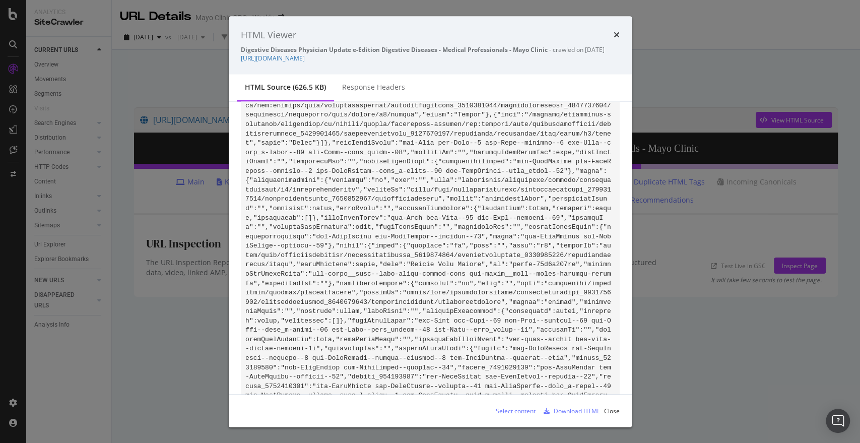
scroll to position [57024, 0]
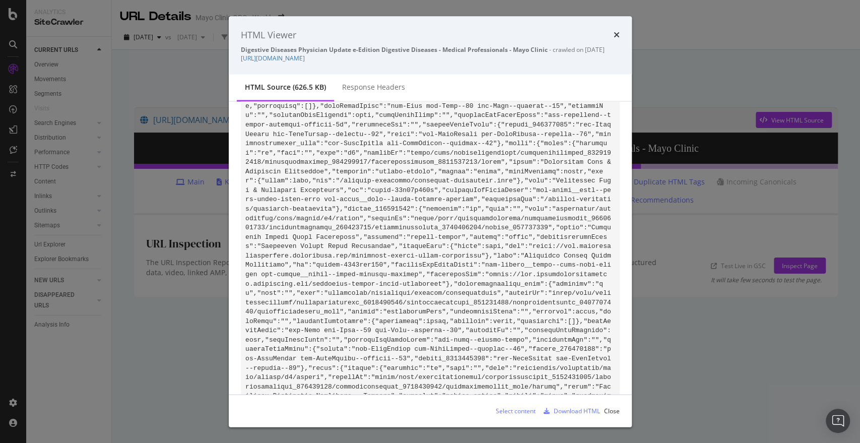
click at [175, 88] on div "HTML Viewer Digestive Diseases Physician Update e-Edition Digestive Diseases - …" at bounding box center [430, 221] width 860 height 443
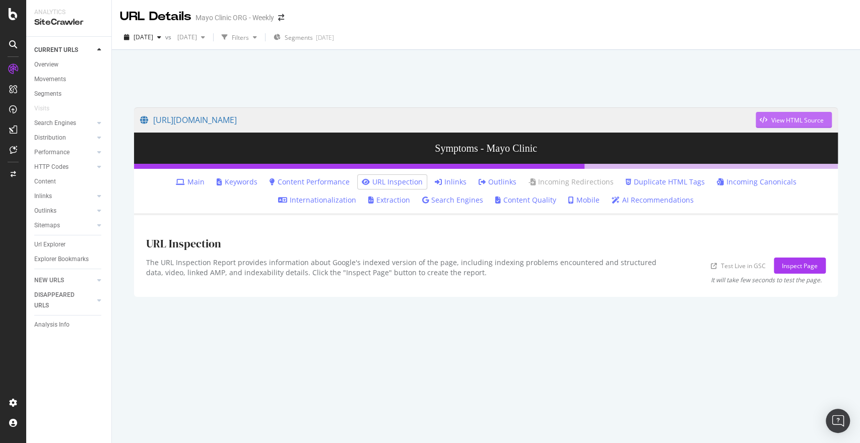
click at [812, 116] on div "View HTML Source" at bounding box center [798, 120] width 52 height 9
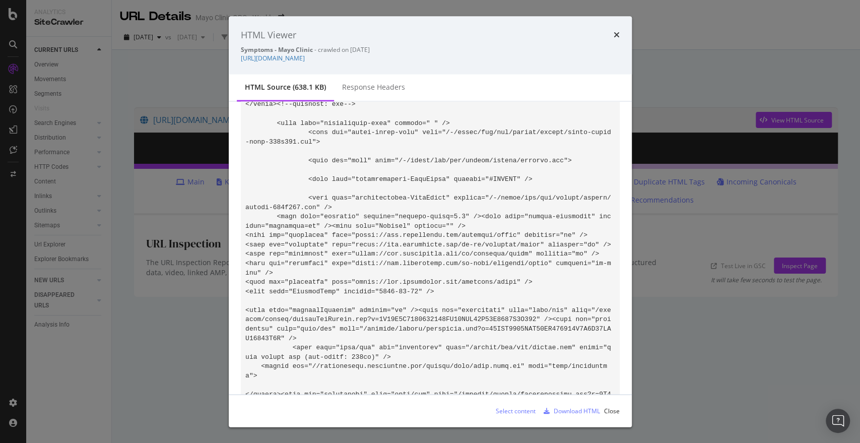
scroll to position [93, 0]
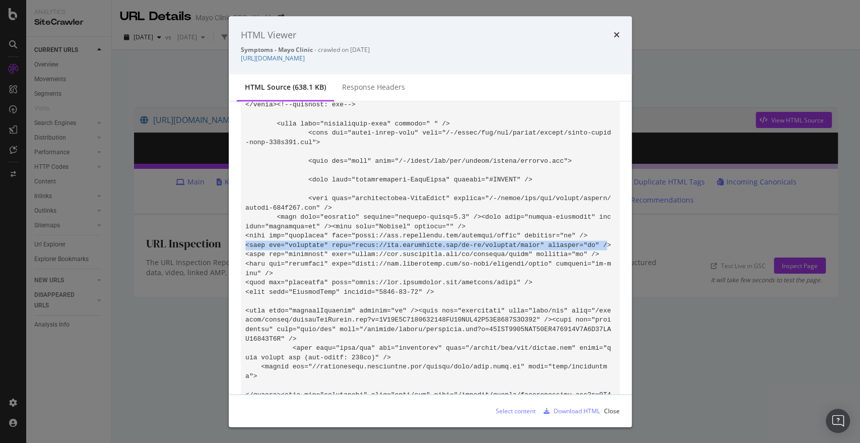
drag, startPoint x: 576, startPoint y: 243, endPoint x: 238, endPoint y: 249, distance: 337.7
click at [238, 249] on div "modal" at bounding box center [430, 248] width 403 height 292
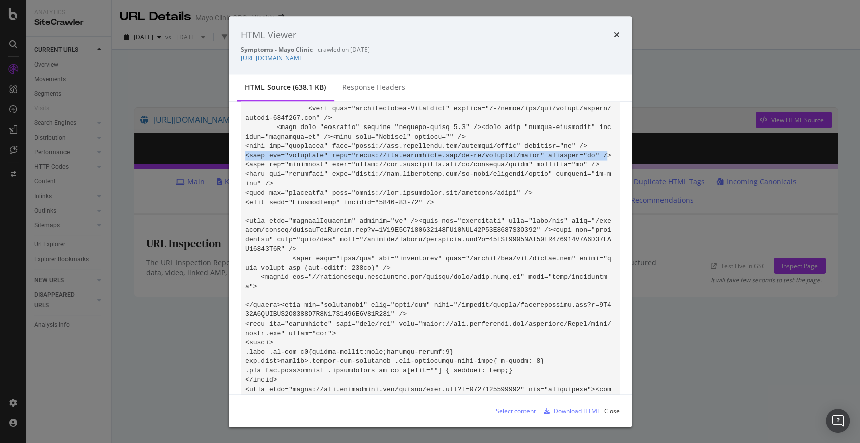
scroll to position [184, 0]
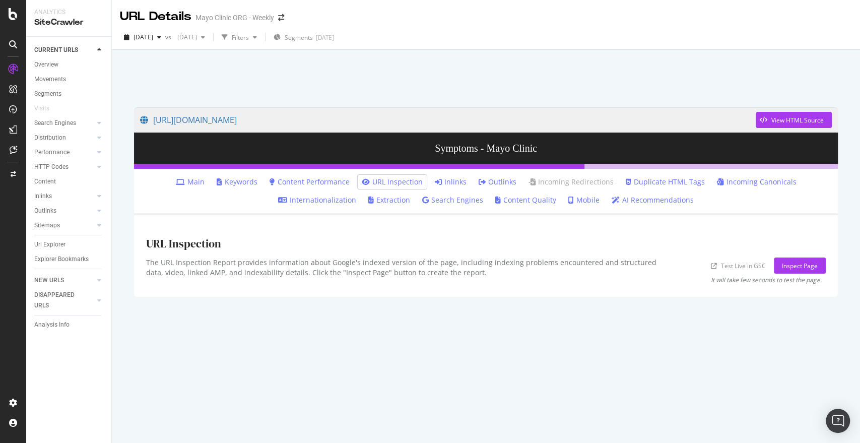
click at [745, 75] on div at bounding box center [486, 75] width 724 height 43
click at [800, 33] on div "2025 Aug. 13th vs 2025 Jun. 25th Filters Segments 2025-08-07" at bounding box center [486, 39] width 748 height 20
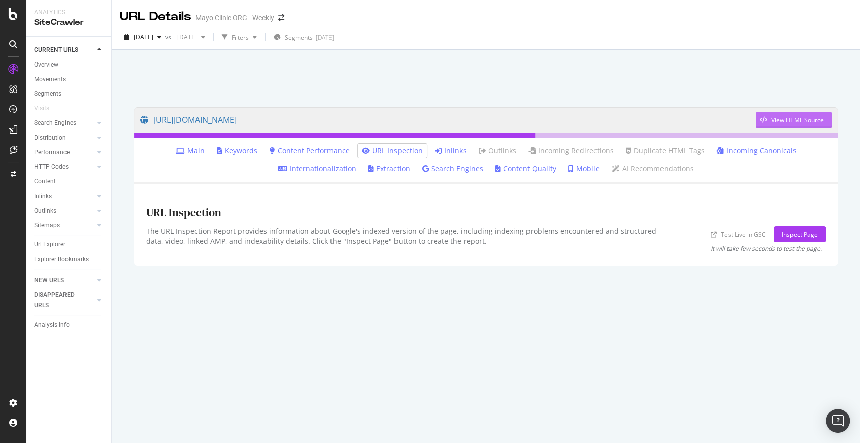
click at [769, 120] on div "button" at bounding box center [764, 120] width 16 height 6
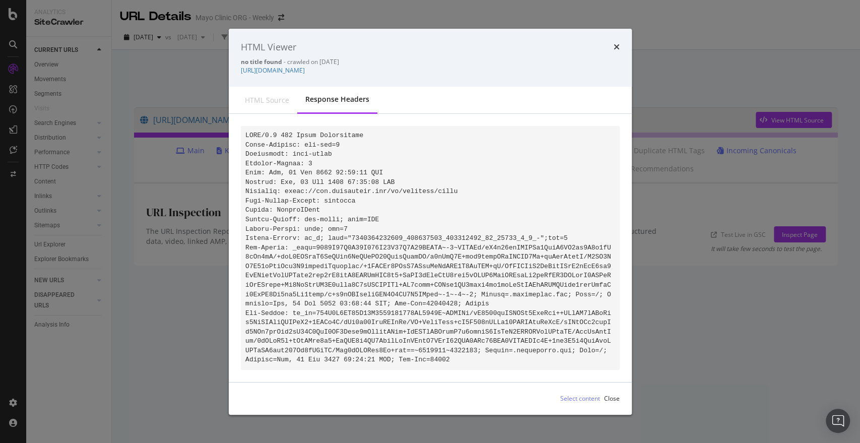
click at [261, 107] on div "HTML source" at bounding box center [267, 100] width 60 height 26
click at [623, 41] on div "HTML Viewer no title found - crawled on [DATE] [URL][DOMAIN_NAME]" at bounding box center [430, 57] width 403 height 58
click at [619, 43] on icon "times" at bounding box center [617, 47] width 6 height 8
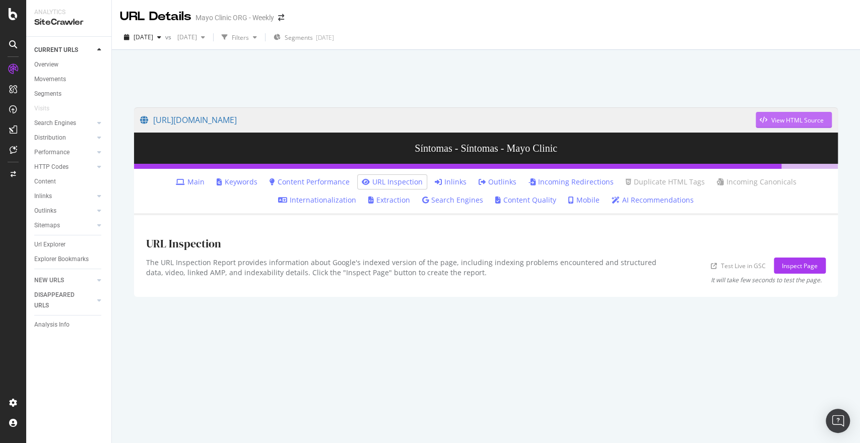
click at [809, 119] on div "View HTML Source" at bounding box center [798, 120] width 52 height 9
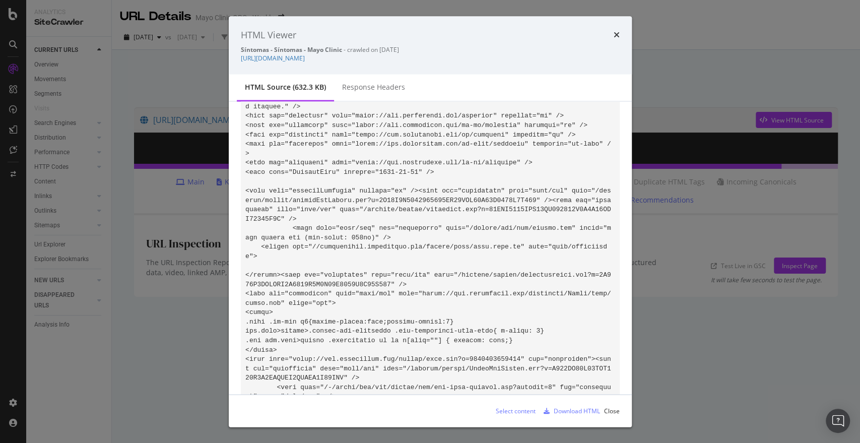
scroll to position [232, 0]
click at [761, 262] on div "HTML Viewer Síntomas - Síntomas - Mayo Clinic - crawled on [DATE] [URL][DOMAIN_…" at bounding box center [430, 221] width 860 height 443
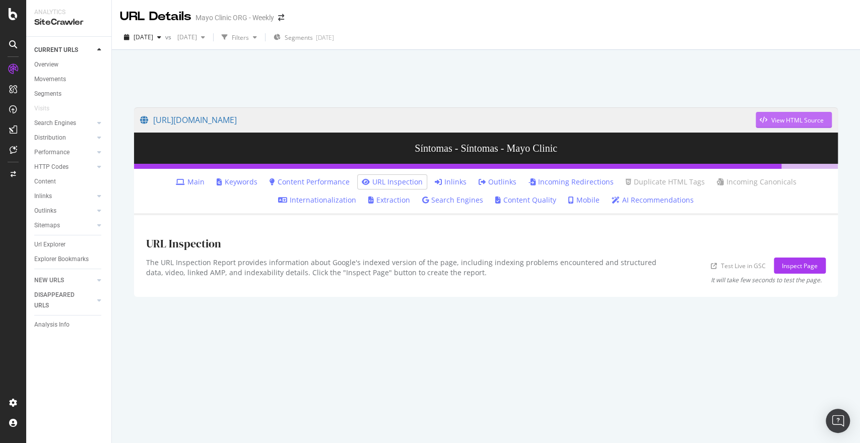
click at [758, 120] on div "button" at bounding box center [764, 120] width 16 height 6
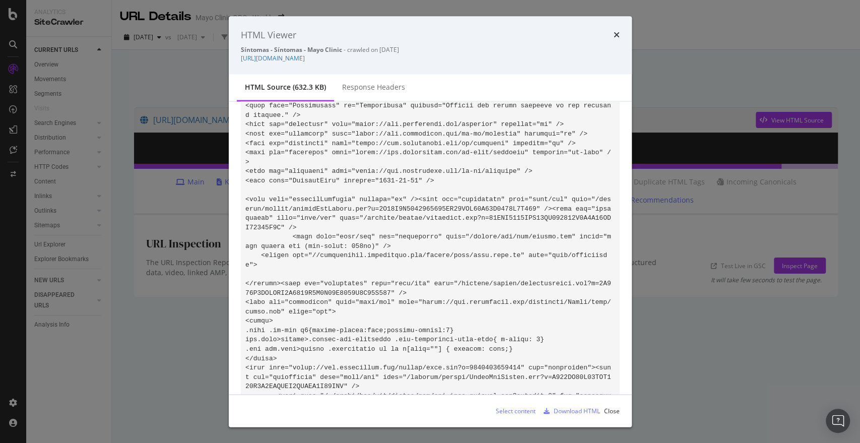
scroll to position [223, 0]
click at [775, 45] on div "HTML Viewer Síntomas - Síntomas - Mayo Clinic - crawled on 2025-08-12 https://w…" at bounding box center [430, 221] width 860 height 443
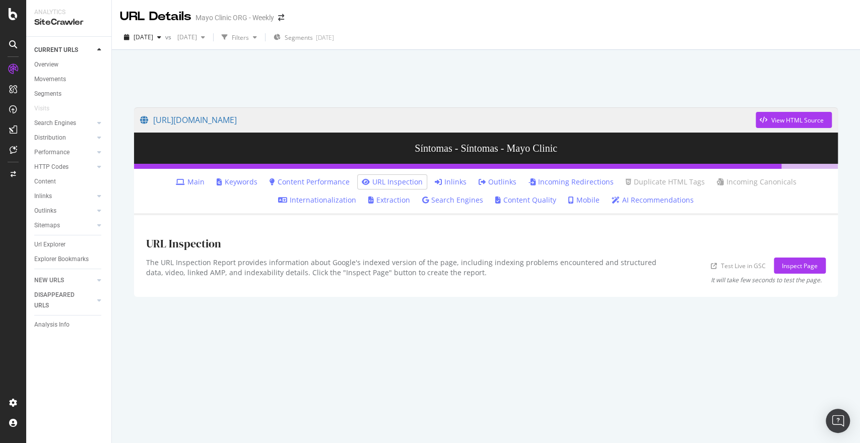
click at [775, 45] on div "2025 Aug. 13th vs 2025 Jun. 25th Filters Segments 2025-08-07" at bounding box center [486, 39] width 748 height 20
